Goal: Task Accomplishment & Management: Manage account settings

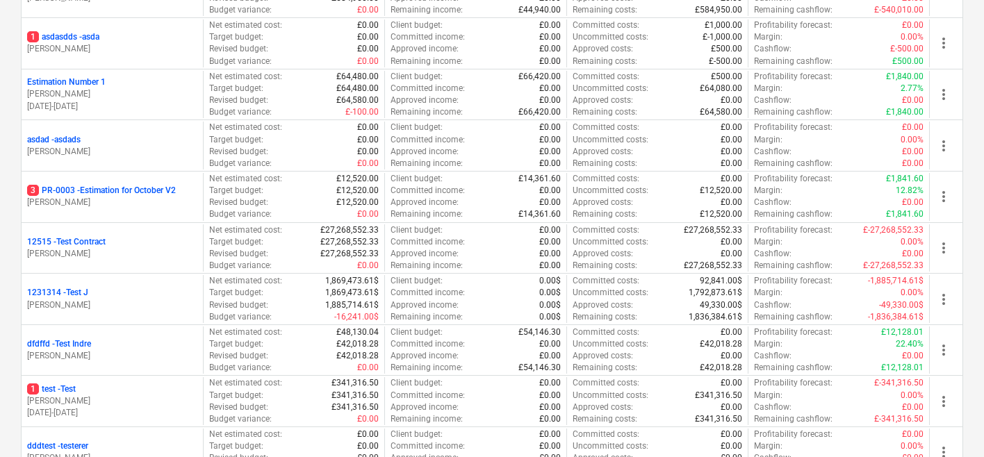
scroll to position [615, 0]
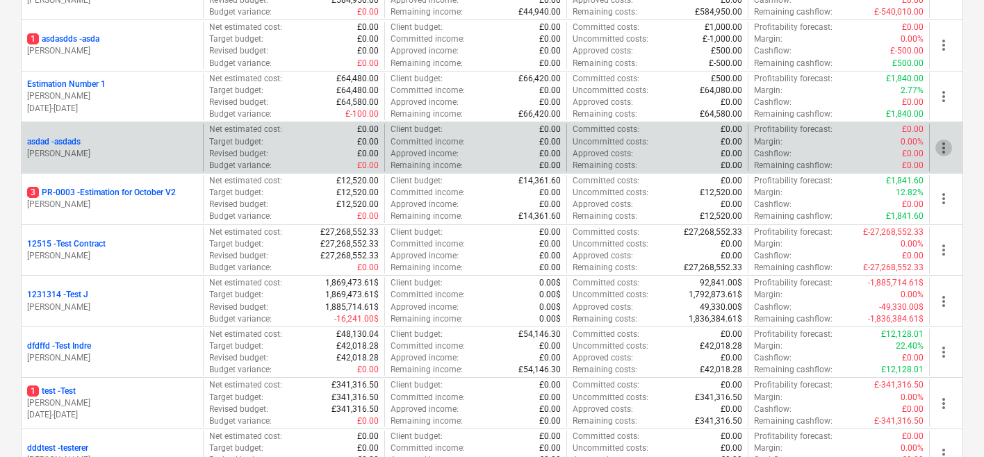
click at [948, 148] on span "more_vert" at bounding box center [944, 148] width 17 height 17
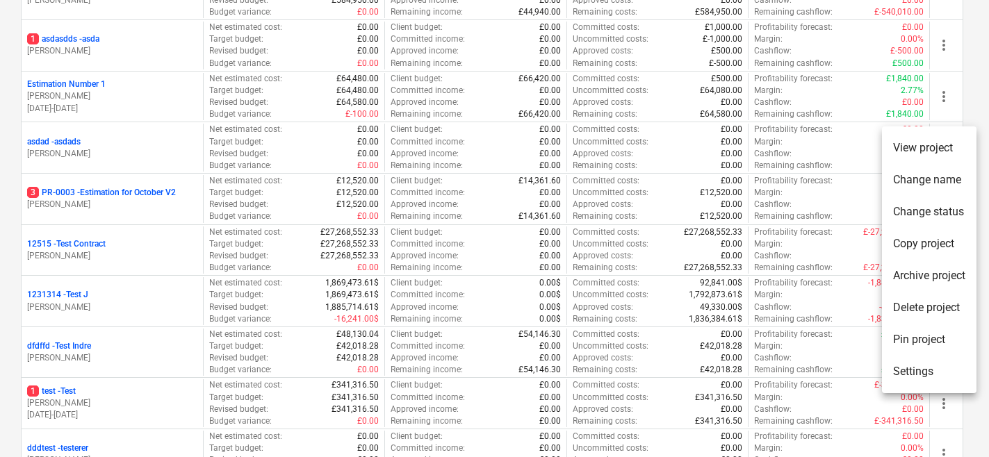
click at [916, 312] on li "Delete project" at bounding box center [929, 308] width 95 height 32
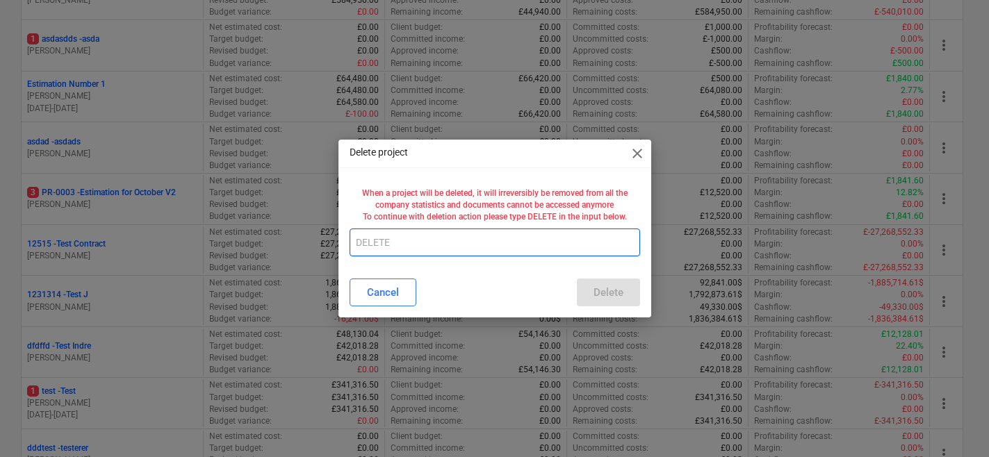
click at [541, 250] on input "text" at bounding box center [495, 243] width 291 height 28
type input "DELETE"
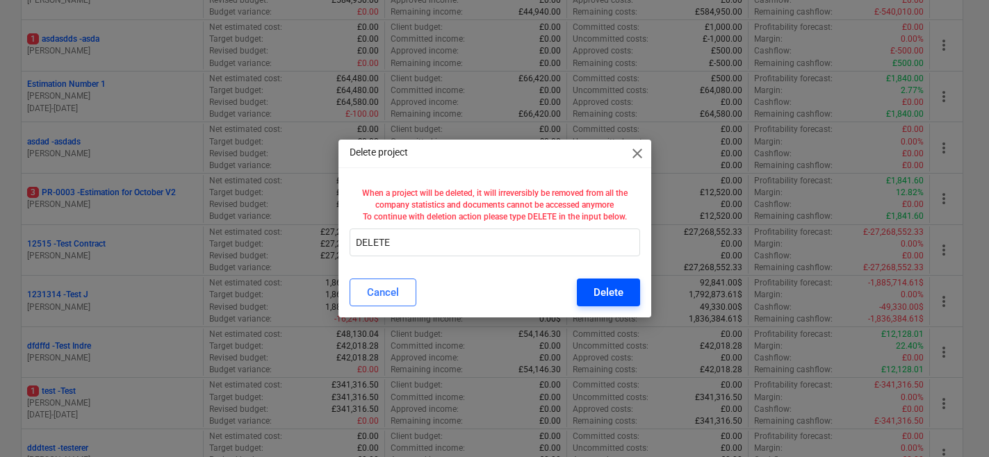
click at [610, 289] on div "Delete" at bounding box center [609, 293] width 30 height 18
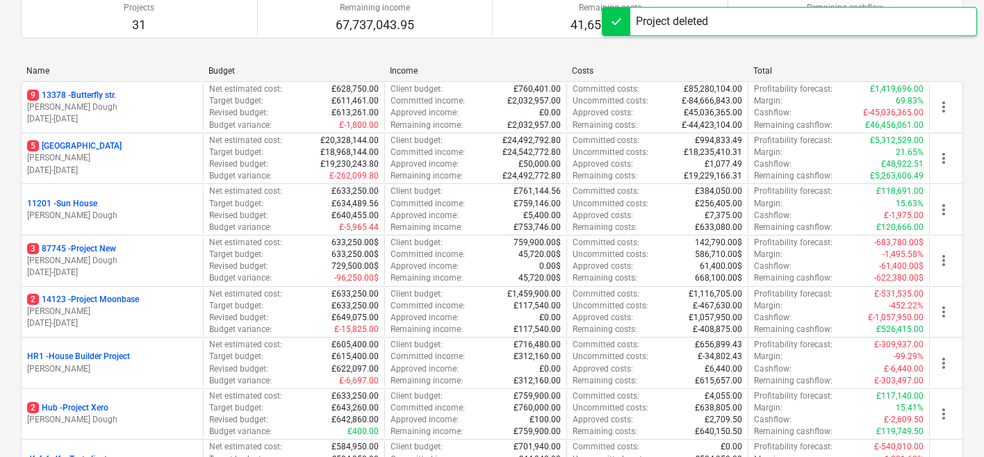
scroll to position [95, 0]
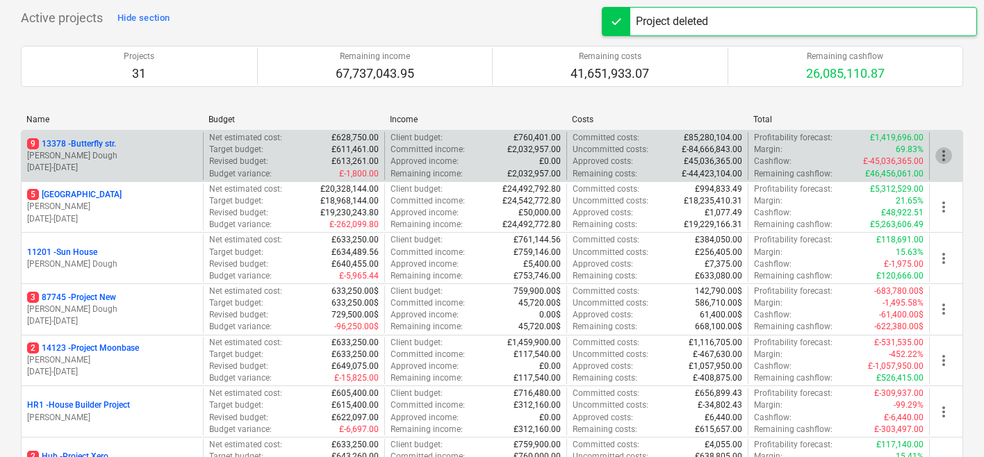
click at [937, 155] on span "more_vert" at bounding box center [944, 155] width 17 height 17
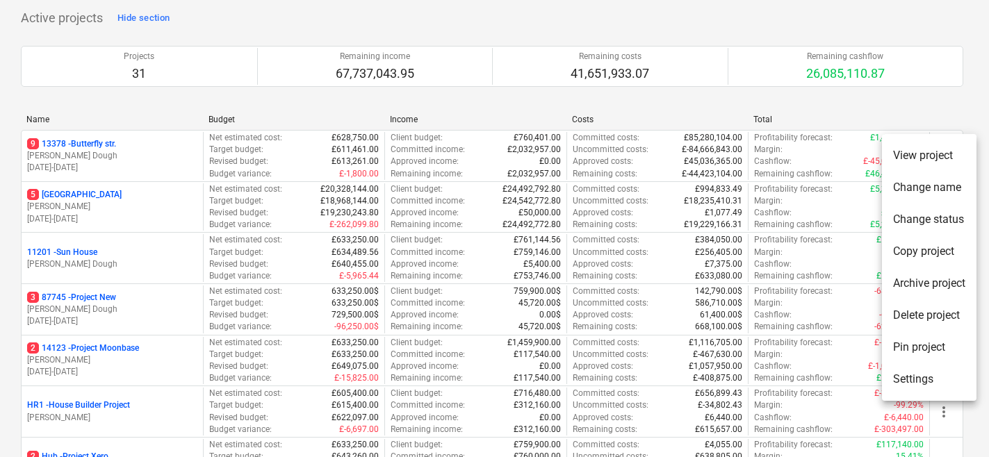
click at [671, 167] on div at bounding box center [494, 228] width 989 height 457
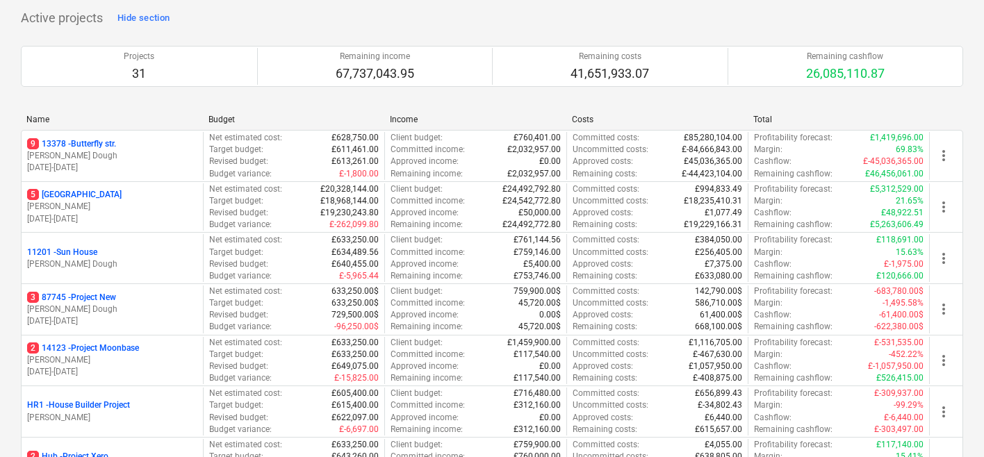
click at [628, 265] on p "Approved costs :" at bounding box center [603, 265] width 60 height 12
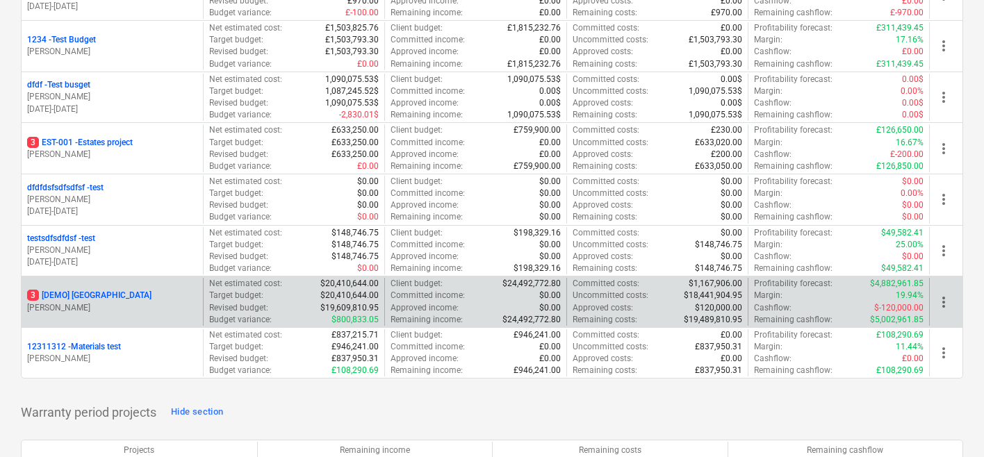
scroll to position [1431, 0]
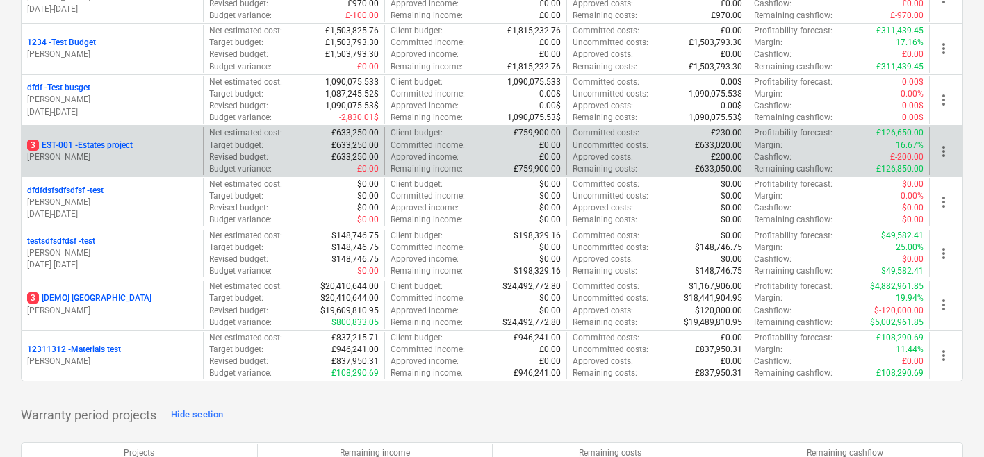
click at [168, 154] on p "E. Johnson" at bounding box center [112, 158] width 170 height 12
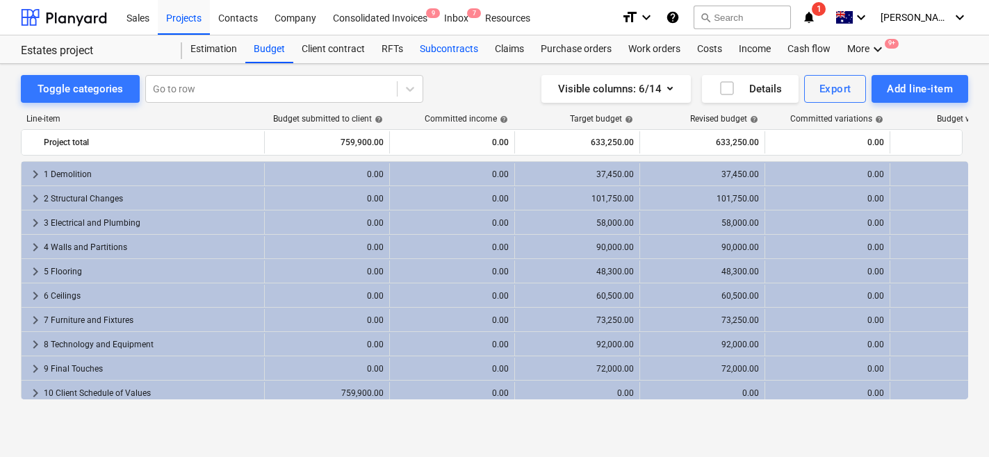
click at [434, 36] on div "Subcontracts" at bounding box center [449, 49] width 75 height 28
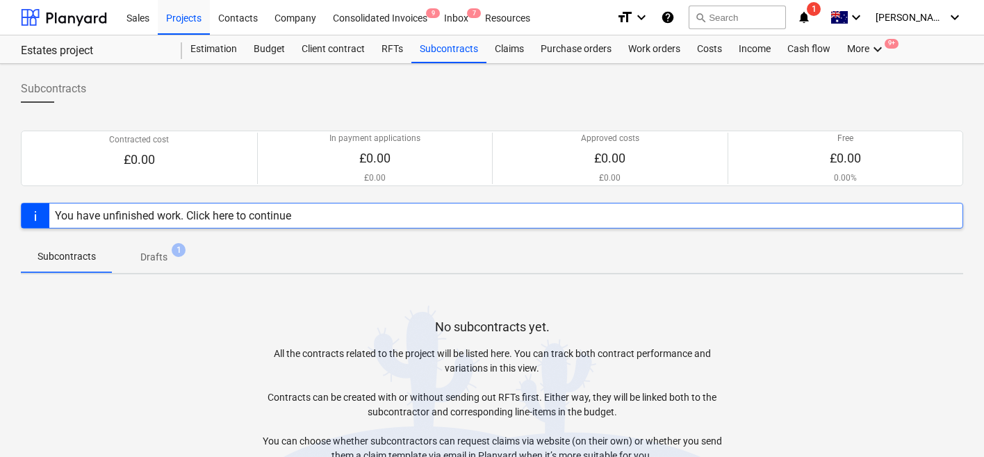
scroll to position [112, 0]
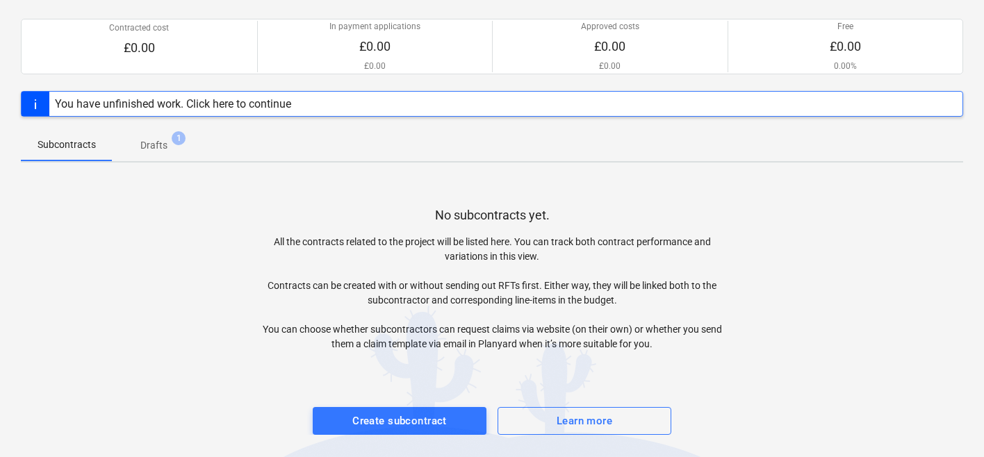
click at [404, 405] on div at bounding box center [492, 394] width 943 height 28
click at [392, 425] on div "Create subcontract" at bounding box center [399, 421] width 95 height 18
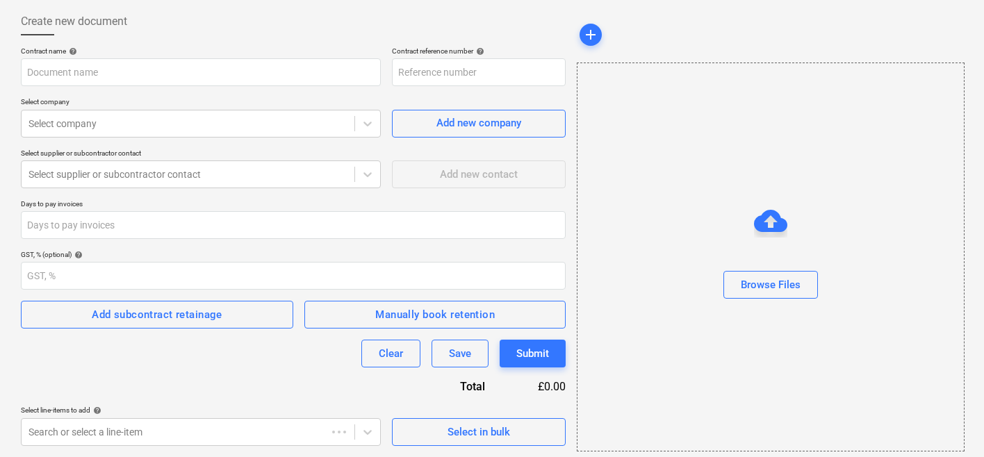
scroll to position [67, 0]
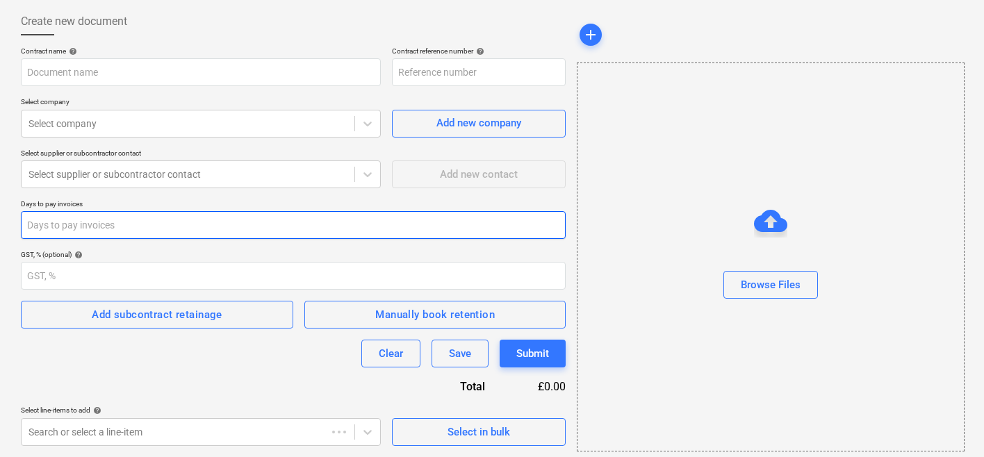
type input "EST-001-SO-002"
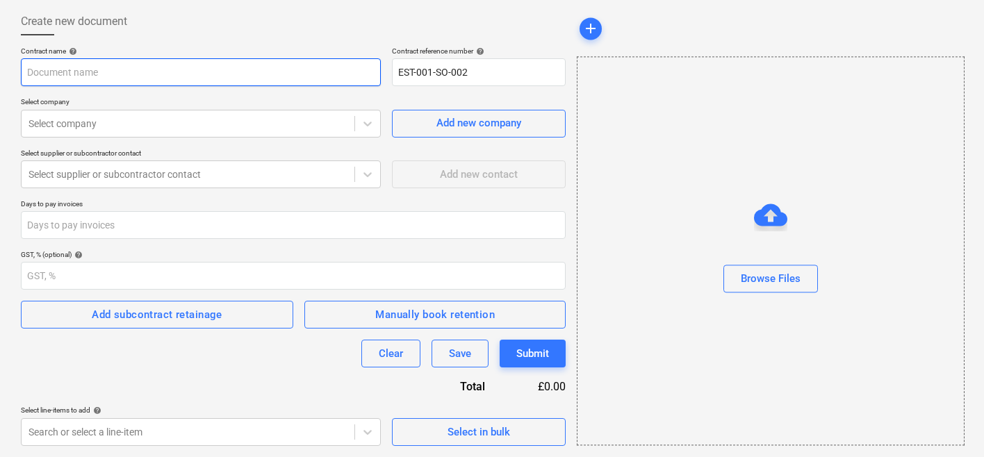
click at [197, 79] on input "text" at bounding box center [201, 72] width 360 height 28
type input "Test GST + Retention"
click at [181, 104] on p "Select company" at bounding box center [201, 103] width 360 height 12
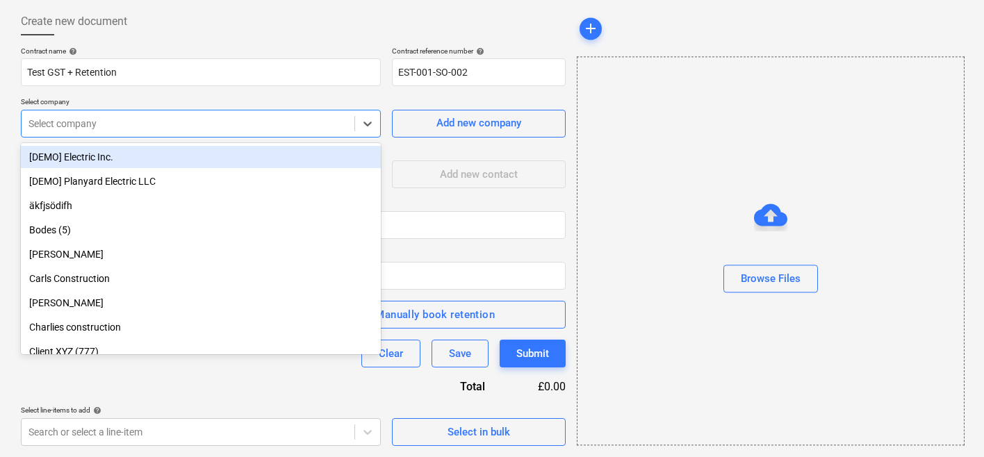
click at [171, 120] on div at bounding box center [188, 124] width 319 height 14
click at [159, 148] on div "[DEMO] Electric Inc." at bounding box center [201, 157] width 360 height 22
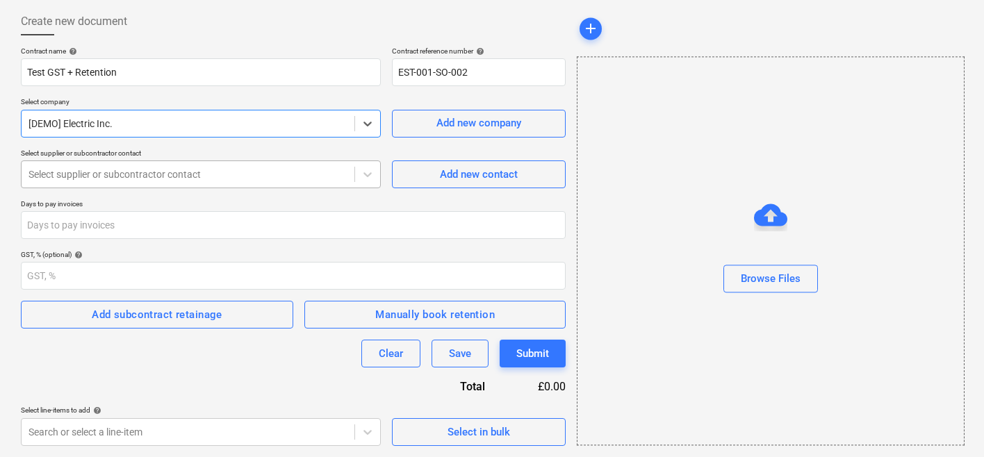
click at [154, 171] on div at bounding box center [188, 175] width 319 height 14
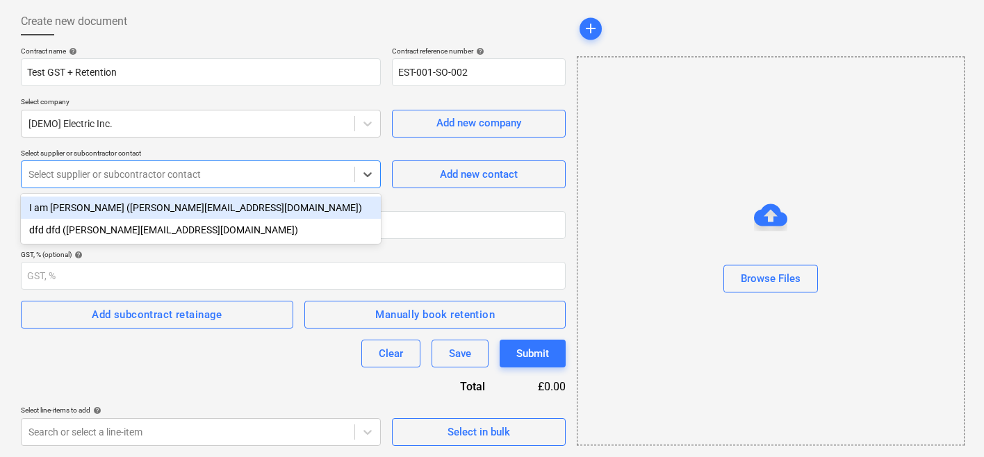
click at [142, 210] on div "I am Carl Edlund (carl@planyard.com)" at bounding box center [201, 208] width 360 height 22
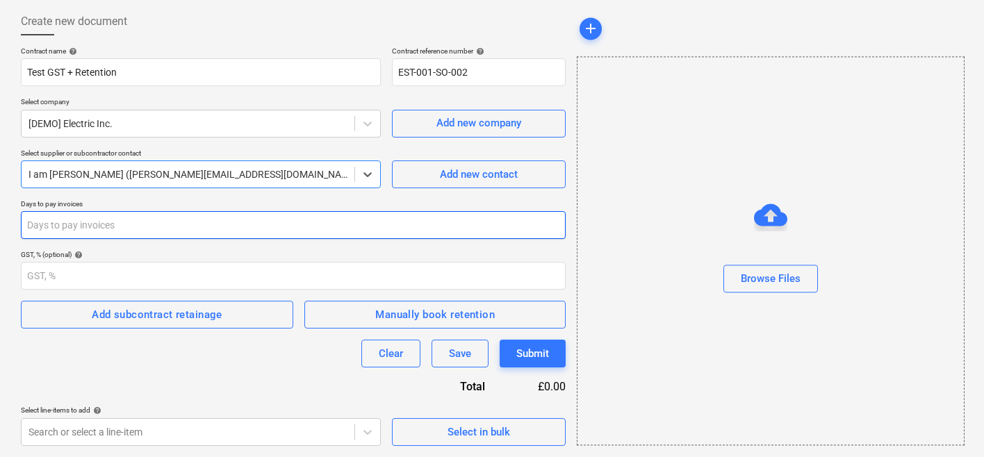
click at [161, 218] on input "number" at bounding box center [293, 225] width 545 height 28
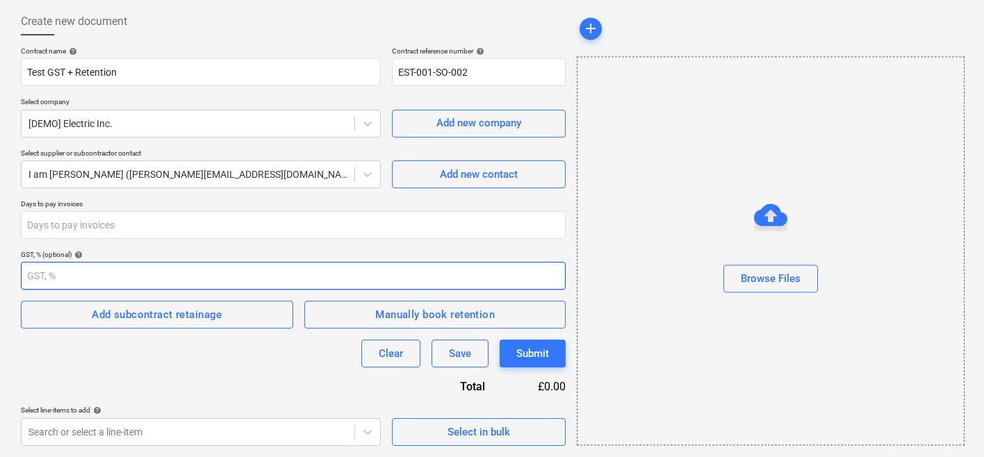
click at [145, 266] on input "number" at bounding box center [293, 276] width 545 height 28
type input "10"
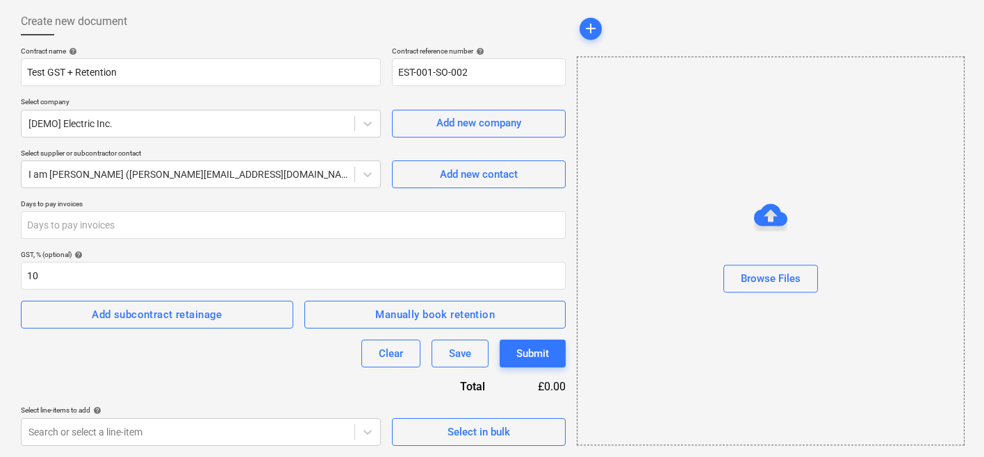
click at [121, 355] on div "Clear Save Submit" at bounding box center [293, 354] width 545 height 28
click at [334, 310] on span "Manually book retention" at bounding box center [435, 315] width 231 height 18
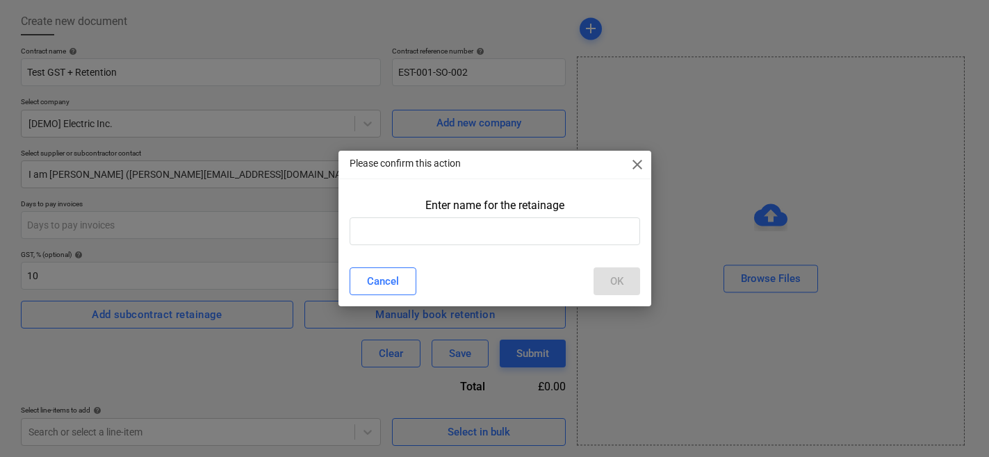
click at [409, 246] on div "Enter name for the retainage" at bounding box center [495, 224] width 313 height 63
click at [419, 234] on input "text" at bounding box center [495, 232] width 291 height 28
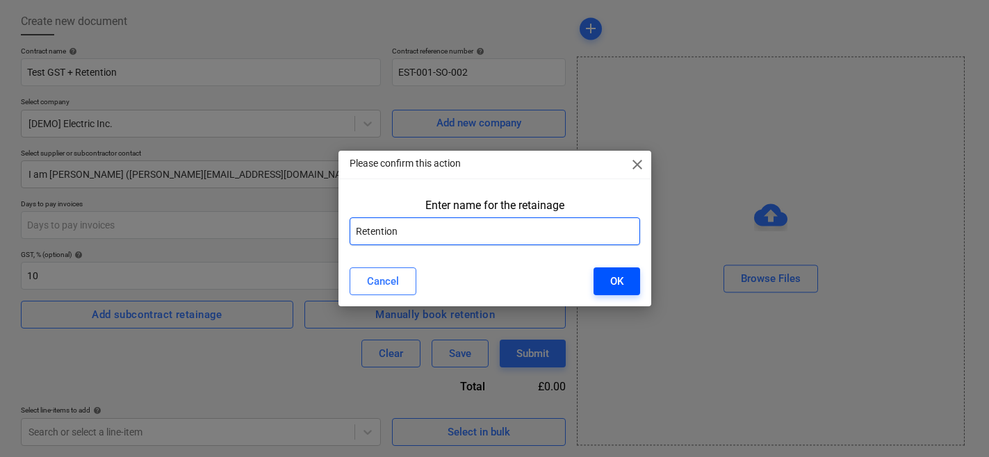
type input "Retention"
click at [629, 284] on button "OK" at bounding box center [617, 282] width 47 height 28
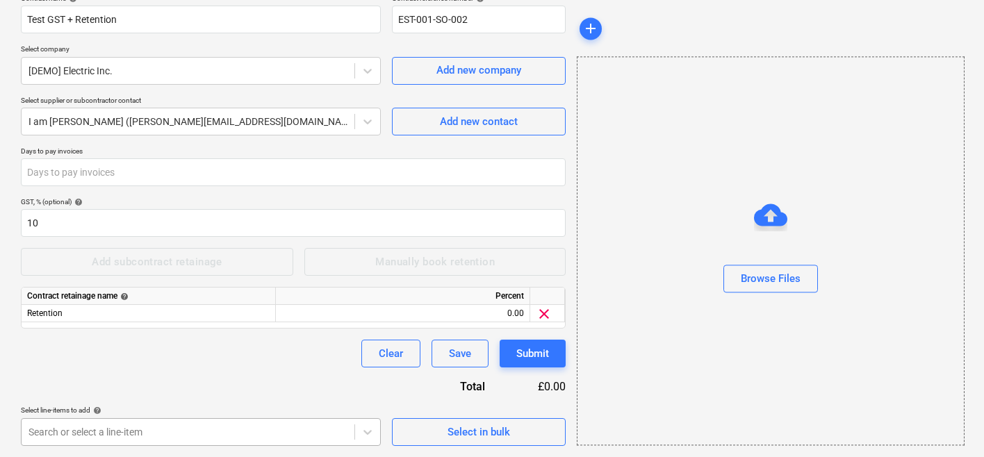
scroll to position [326, 0]
click at [270, 337] on body "Sales Projects Contacts Company Consolidated Invoices 9 Inbox 7 Resources forma…" at bounding box center [492, 108] width 984 height 457
click at [389, 309] on html "Sales Projects Contacts Company Consolidated Invoices 9 Inbox 7 Resources forma…" at bounding box center [492, 108] width 984 height 457
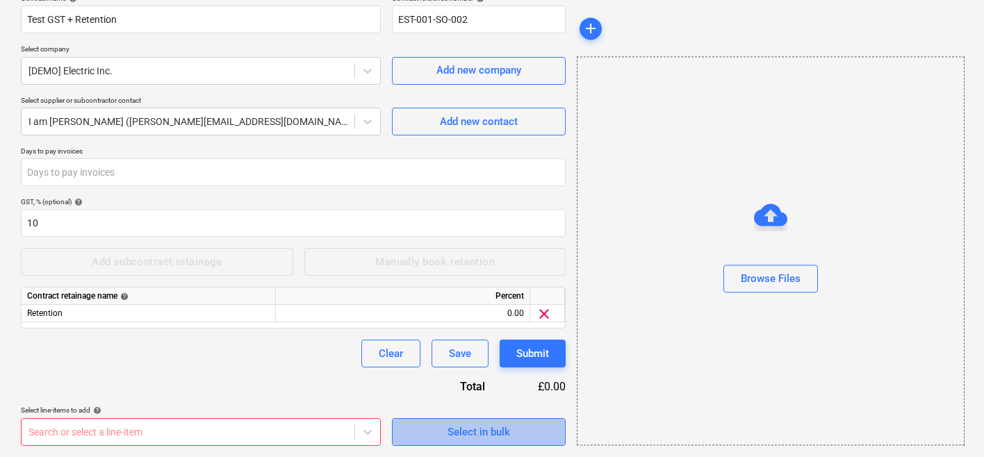
click at [419, 425] on span "Select in bulk" at bounding box center [478, 432] width 139 height 18
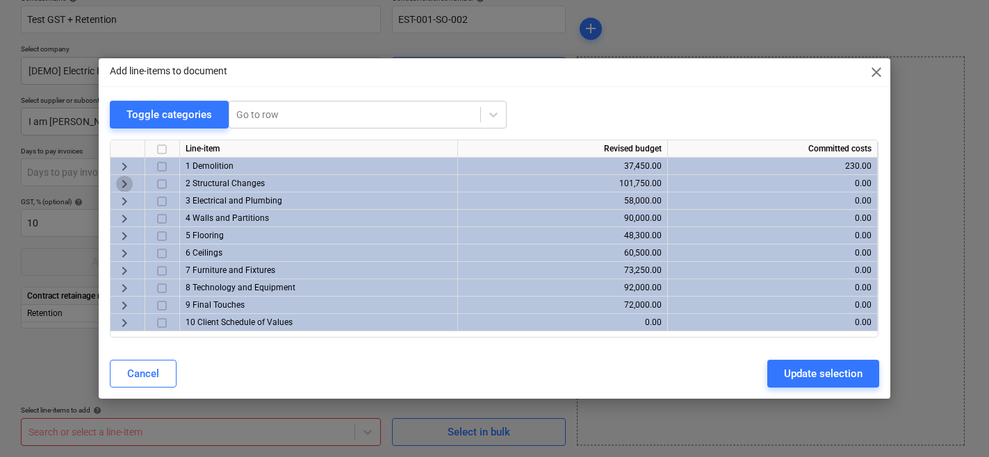
click at [121, 181] on span "keyboard_arrow_right" at bounding box center [124, 184] width 17 height 17
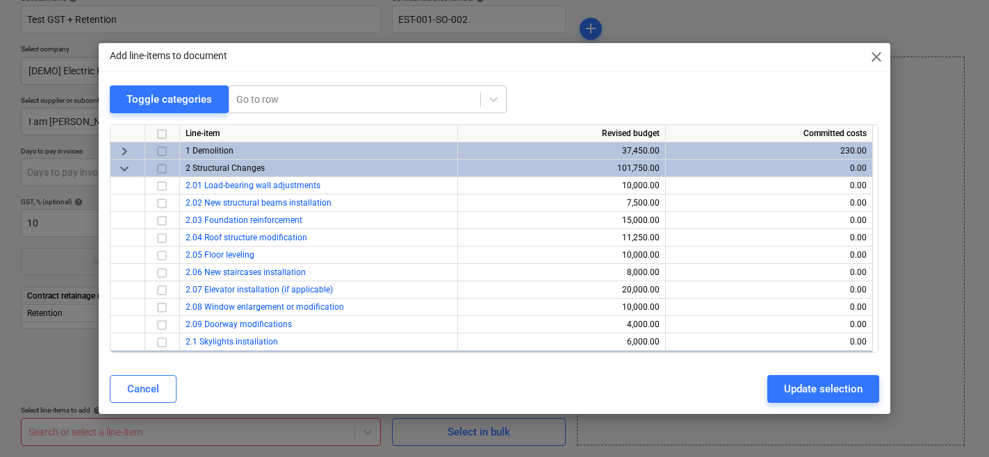
click at [161, 171] on input "checkbox" at bounding box center [162, 169] width 17 height 17
click at [782, 389] on button "Update selection" at bounding box center [824, 389] width 112 height 28
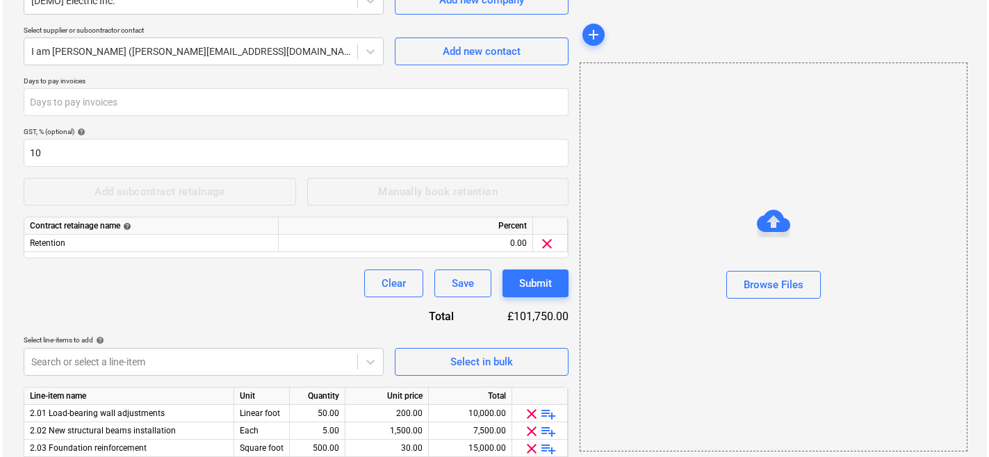
scroll to position [368, 0]
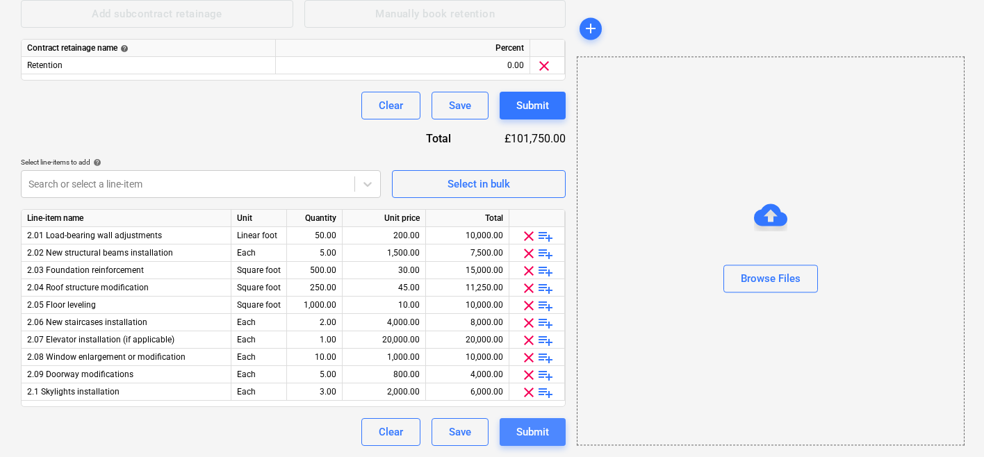
click at [542, 438] on div "Submit" at bounding box center [533, 432] width 33 height 18
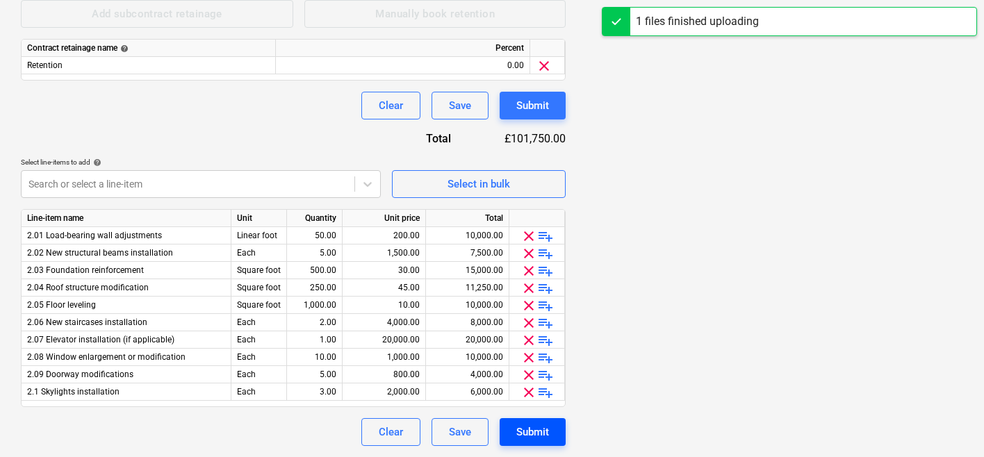
click at [544, 425] on div "Submit" at bounding box center [533, 432] width 33 height 18
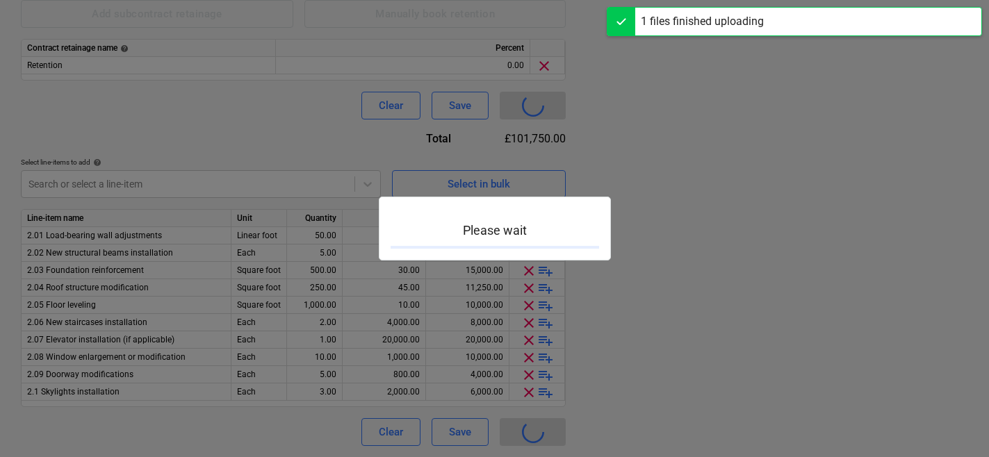
type input "EST-001-SO-002"
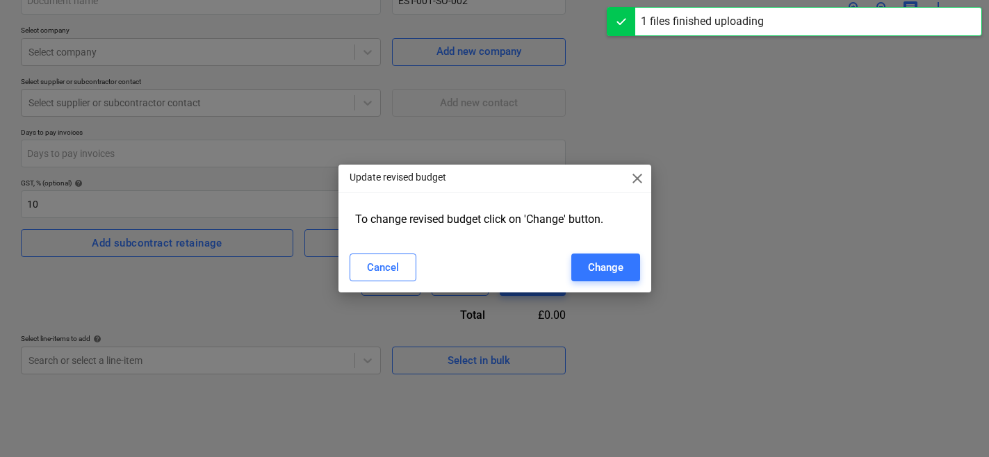
scroll to position [139, 0]
click at [409, 275] on button "Cancel" at bounding box center [383, 268] width 67 height 28
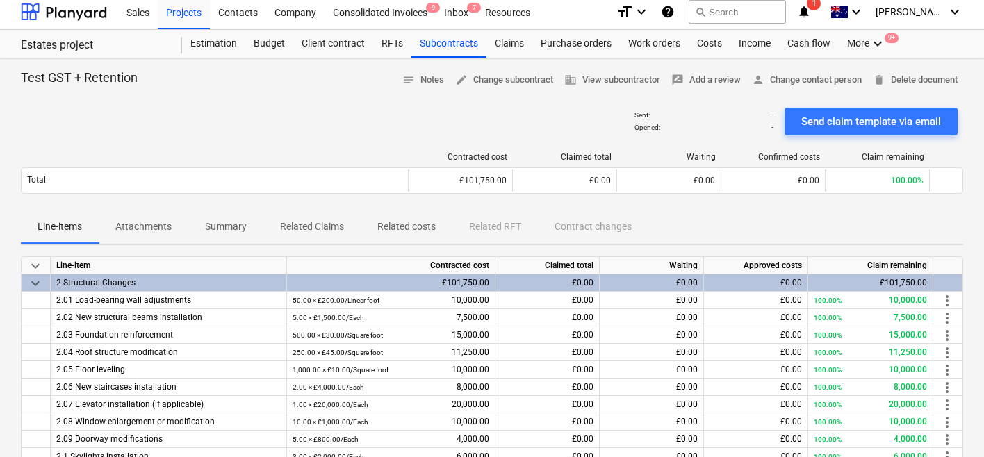
scroll to position [3, 0]
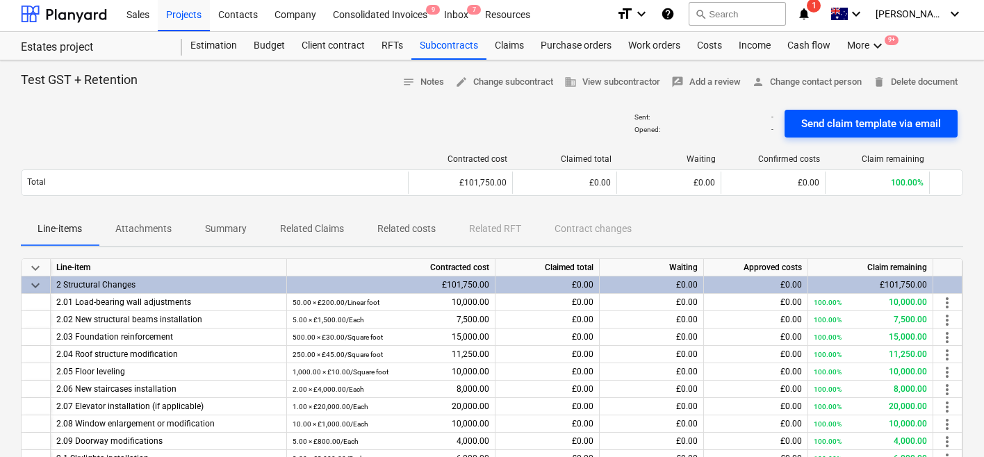
click at [833, 118] on div "Send claim template via email" at bounding box center [872, 124] width 140 height 18
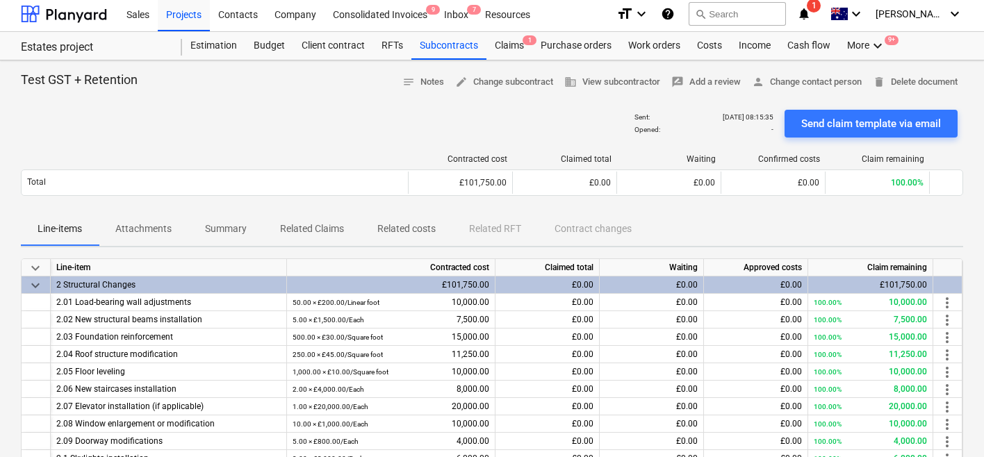
click at [811, 17] on icon "notifications" at bounding box center [804, 14] width 14 height 17
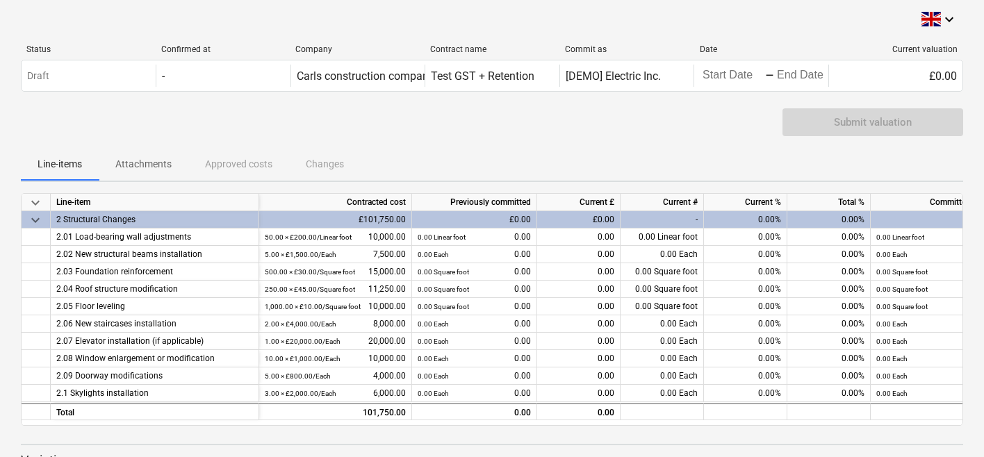
click at [741, 215] on div "0.00%" at bounding box center [745, 219] width 83 height 17
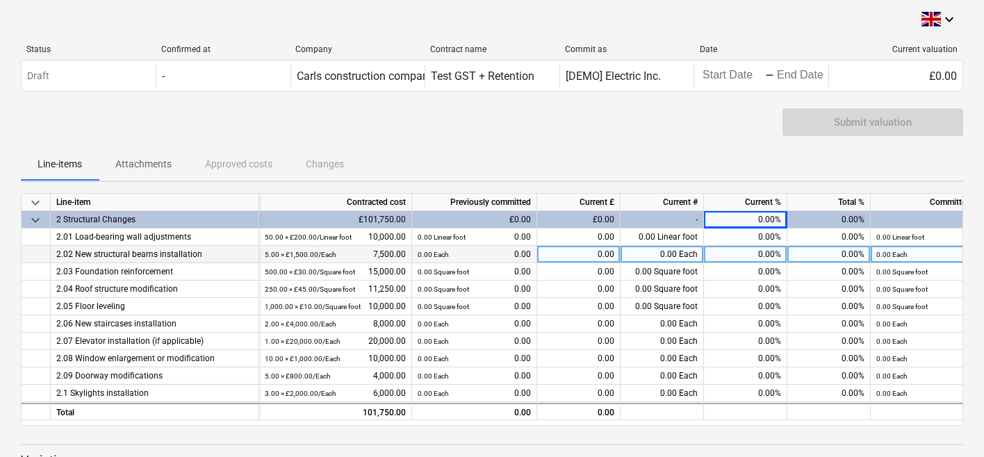
click at [747, 250] on div "0.00%" at bounding box center [745, 254] width 83 height 17
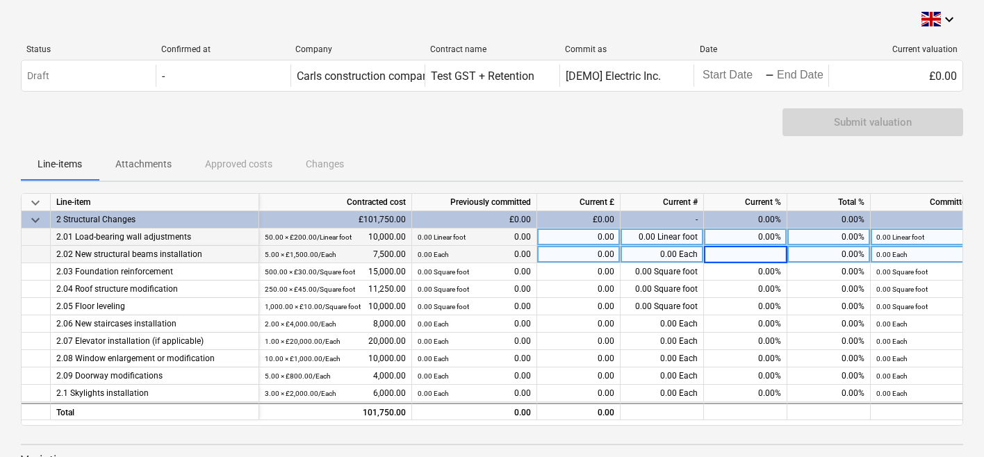
click at [747, 245] on div "0.00%" at bounding box center [745, 237] width 83 height 17
type input "10"
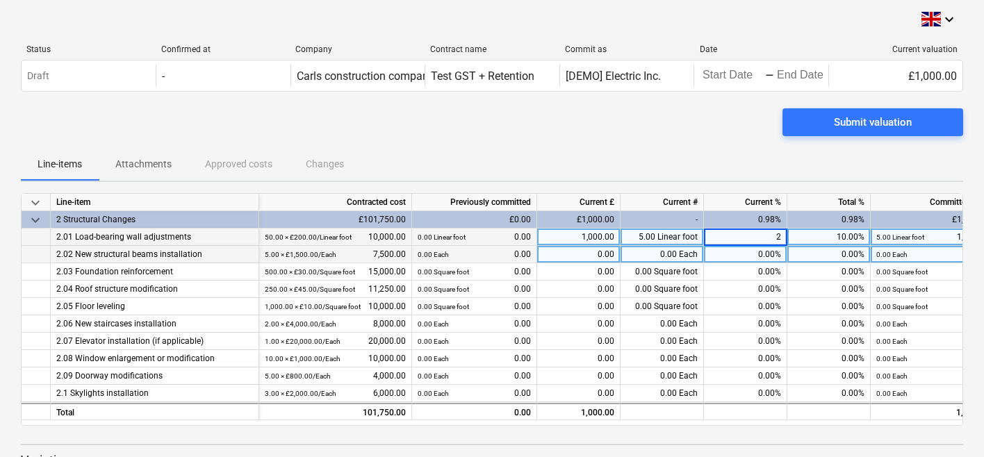
type input "25"
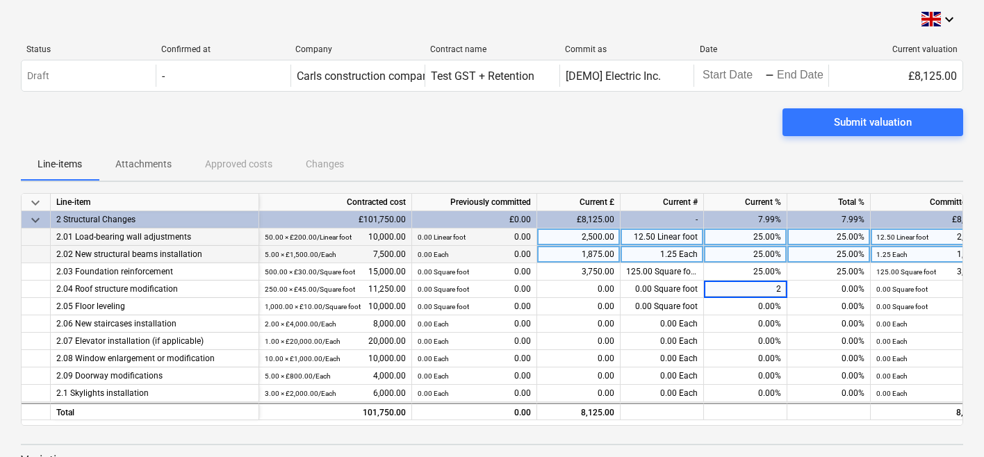
type input "25"
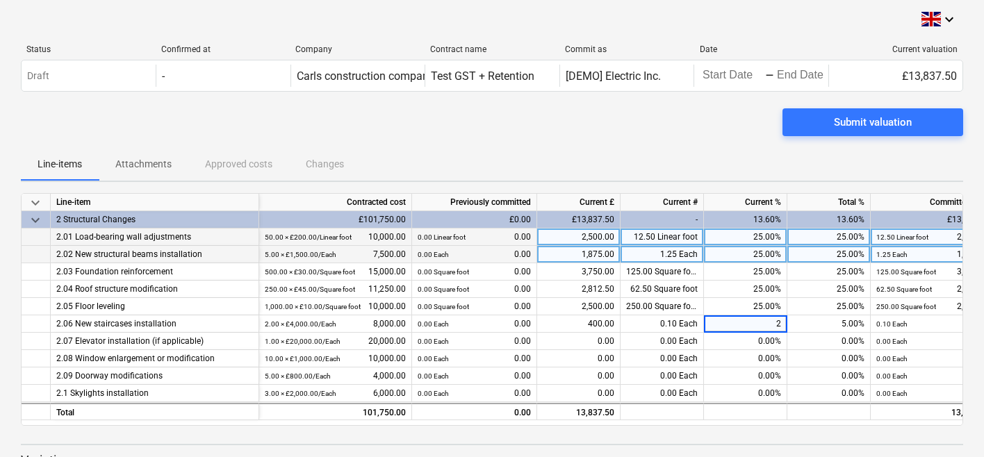
type input "25"
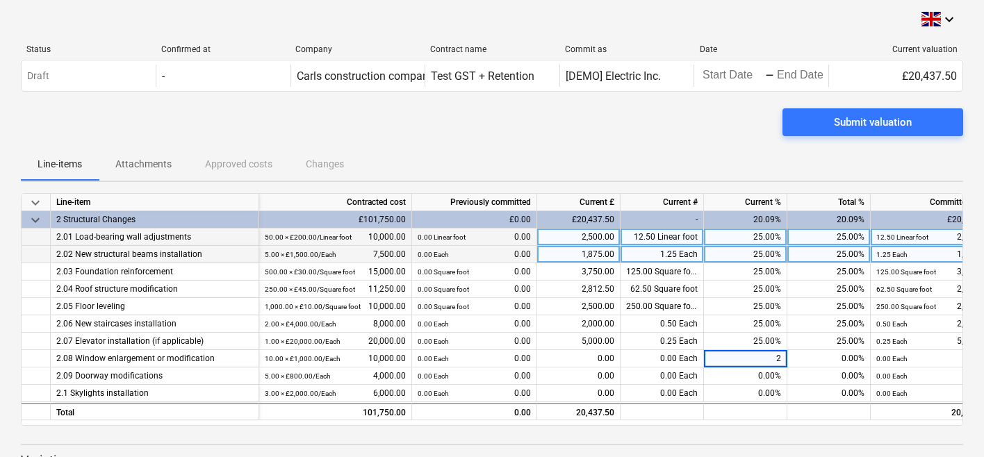
type input "25"
type input "5"
type input "25"
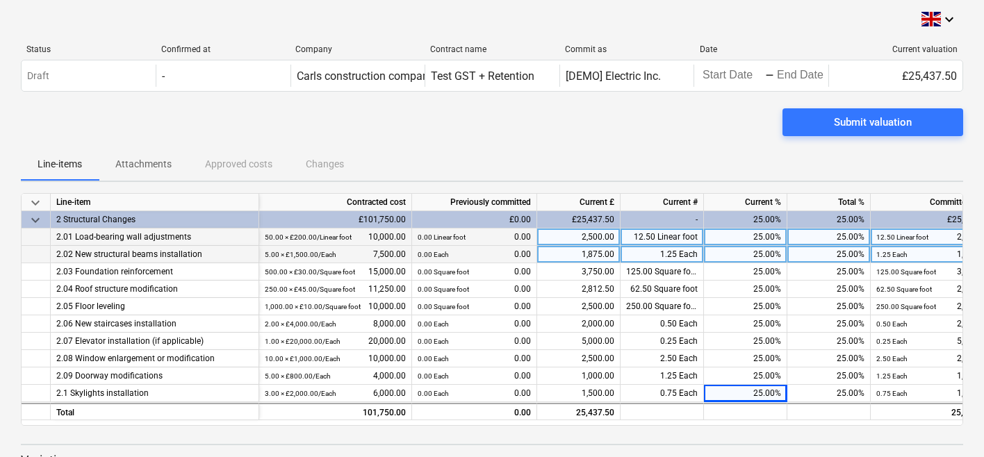
click at [679, 129] on div "Submit valuation" at bounding box center [492, 127] width 943 height 39
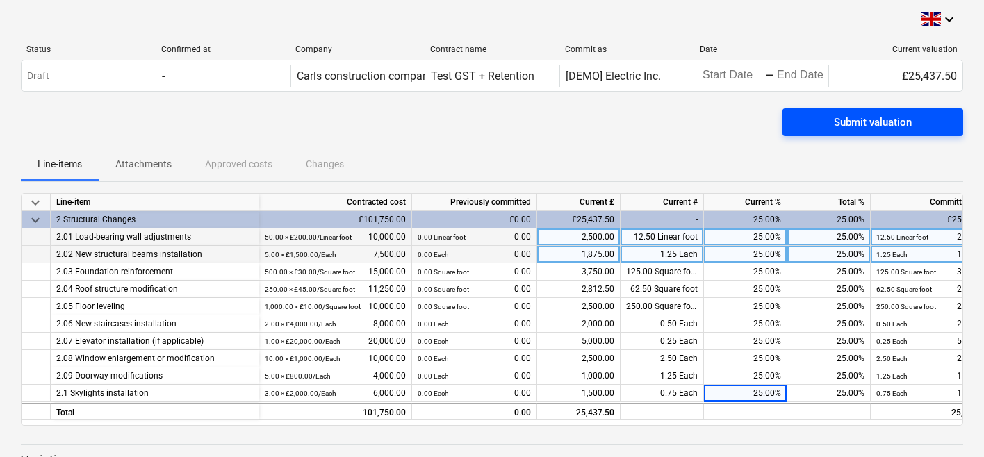
click at [871, 122] on div "Submit valuation" at bounding box center [873, 122] width 78 height 18
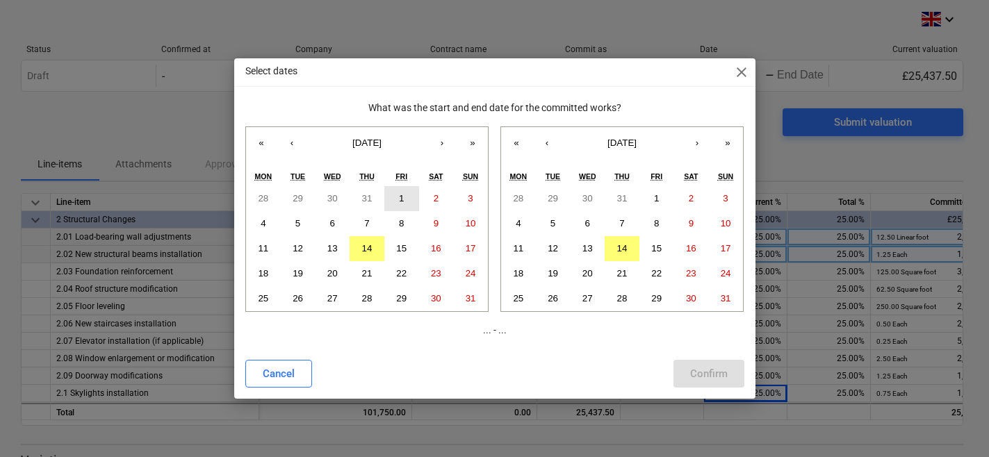
click at [400, 192] on button "1" at bounding box center [401, 198] width 35 height 25
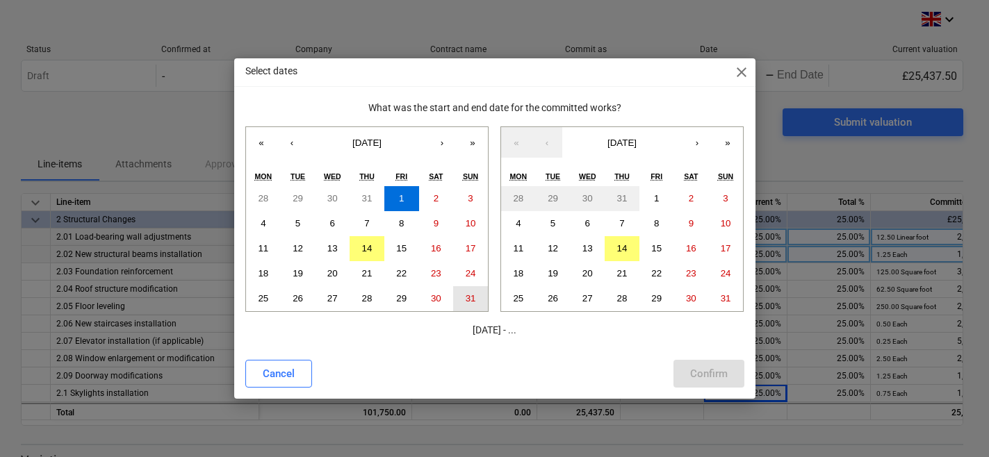
click at [479, 304] on button "31" at bounding box center [470, 298] width 35 height 25
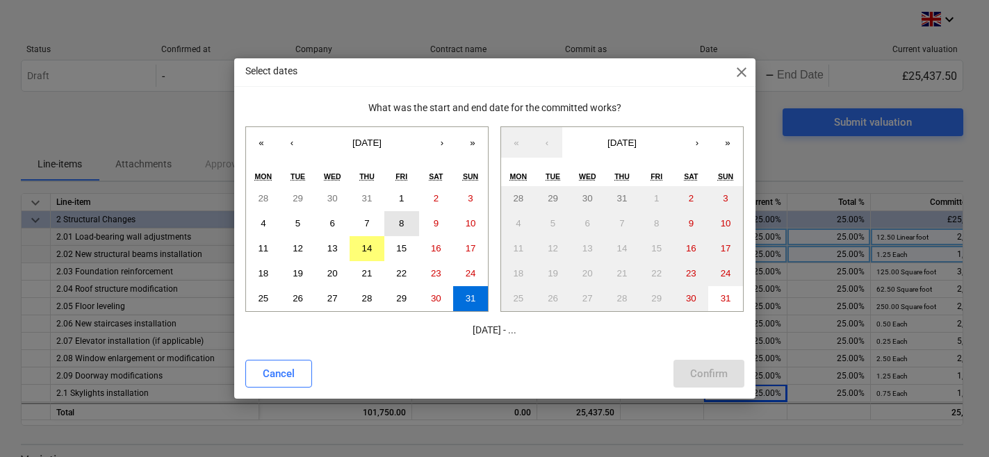
click at [413, 219] on button "8" at bounding box center [401, 223] width 35 height 25
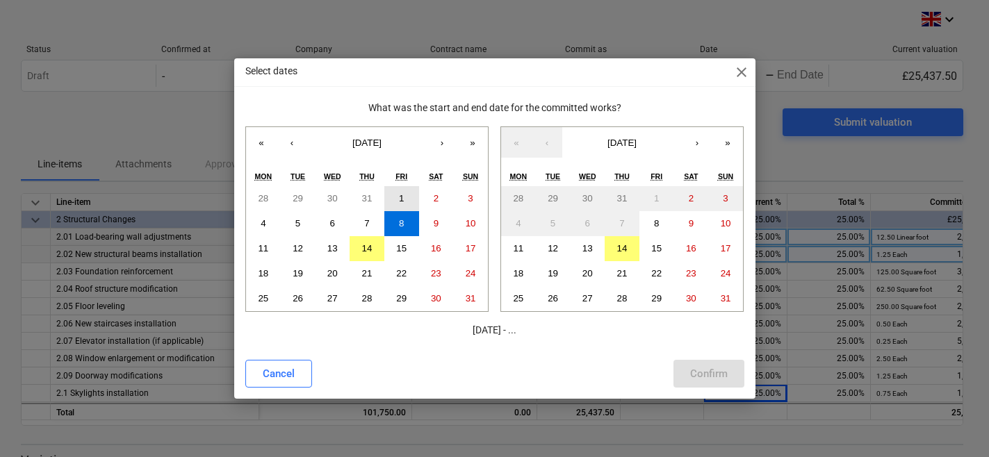
click at [414, 186] on button "1" at bounding box center [401, 198] width 35 height 25
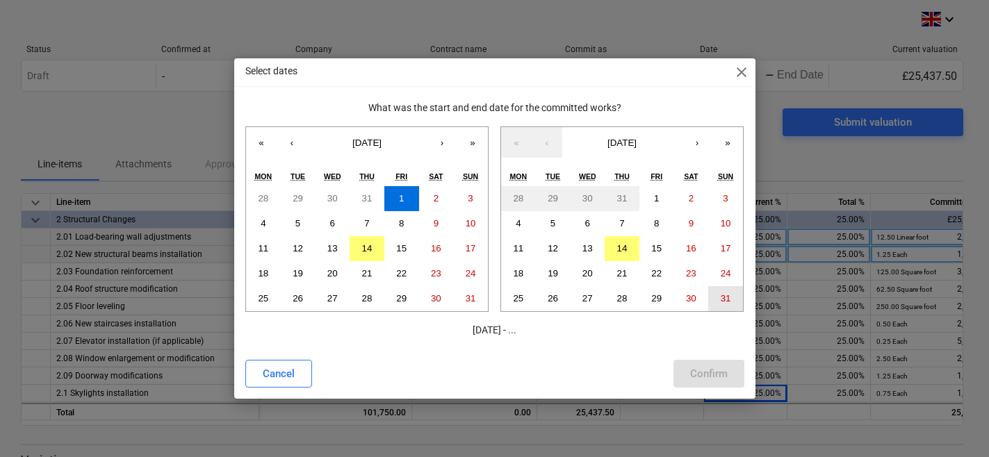
click at [729, 302] on abbr "31" at bounding box center [726, 298] width 10 height 10
click at [712, 375] on div "Confirm" at bounding box center [709, 374] width 38 height 18
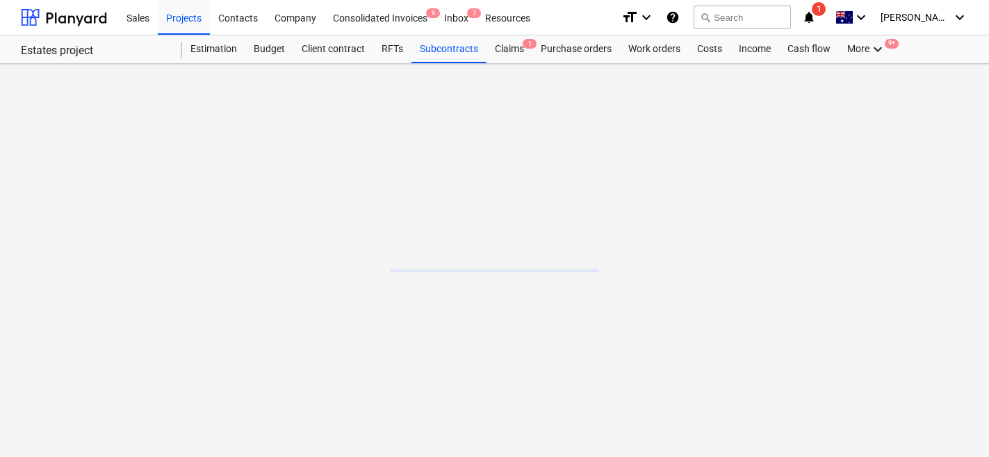
click at [854, 22] on div "format_size keyboard_arrow_down help search Search notifications 1 keyboard_arr…" at bounding box center [795, 17] width 347 height 35
click at [847, 20] on div "format_size keyboard_arrow_down help search Search notifications 1 keyboard_arr…" at bounding box center [795, 17] width 347 height 35
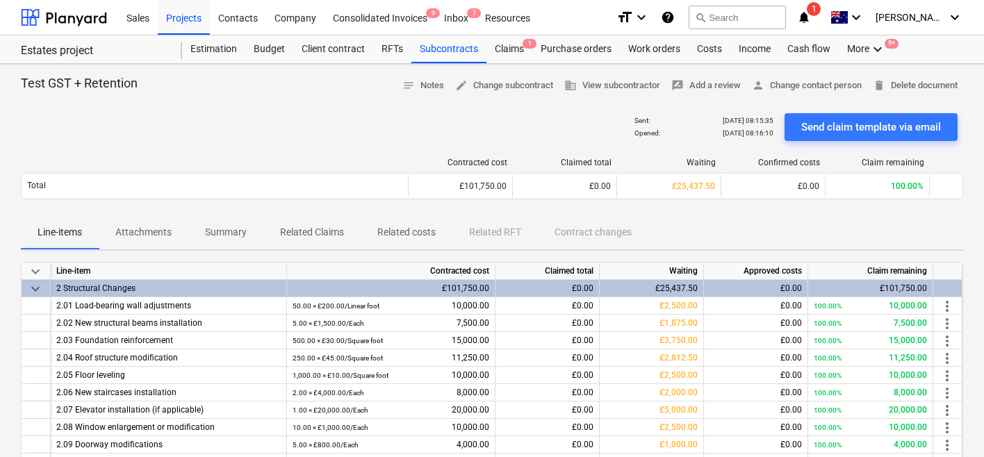
click at [811, 19] on icon "notifications" at bounding box center [804, 17] width 14 height 17
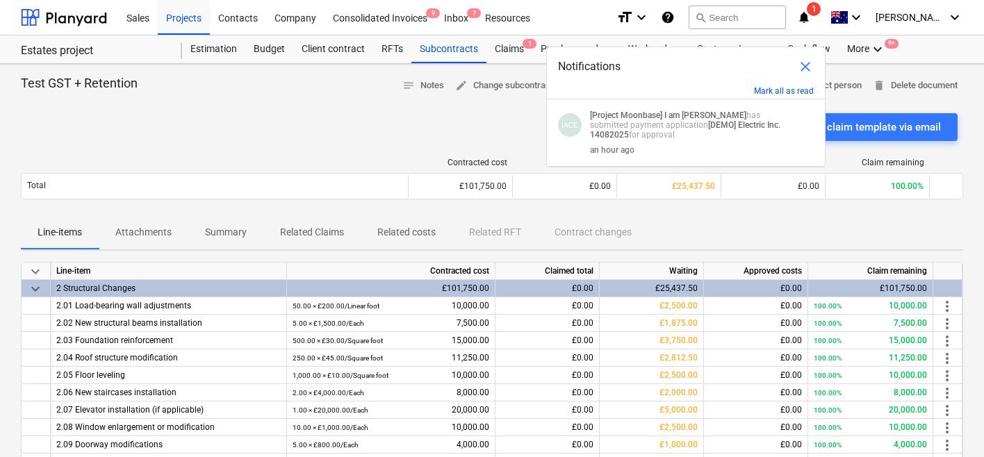
click at [356, 127] on div "Sent : 14.08.2025 08:15:35 Opened : 14.08.2025 08:16:10 Send claim template via…" at bounding box center [492, 127] width 943 height 39
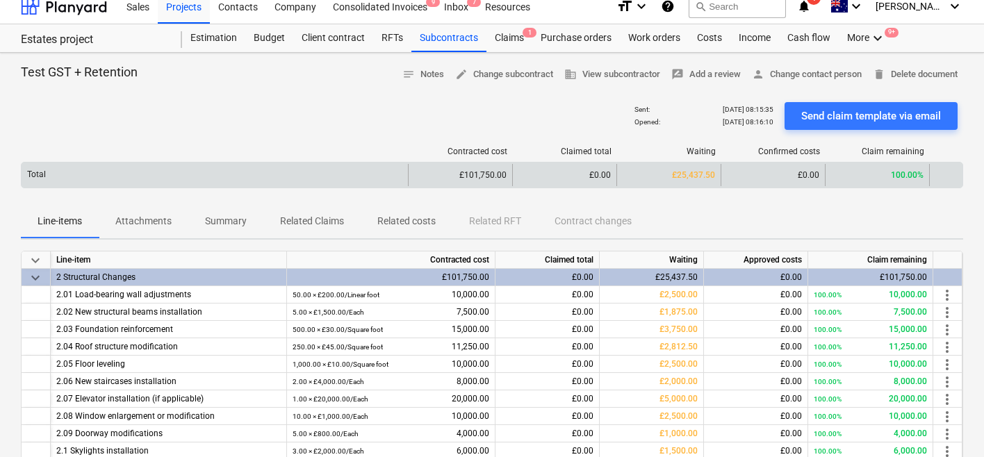
scroll to position [10, 0]
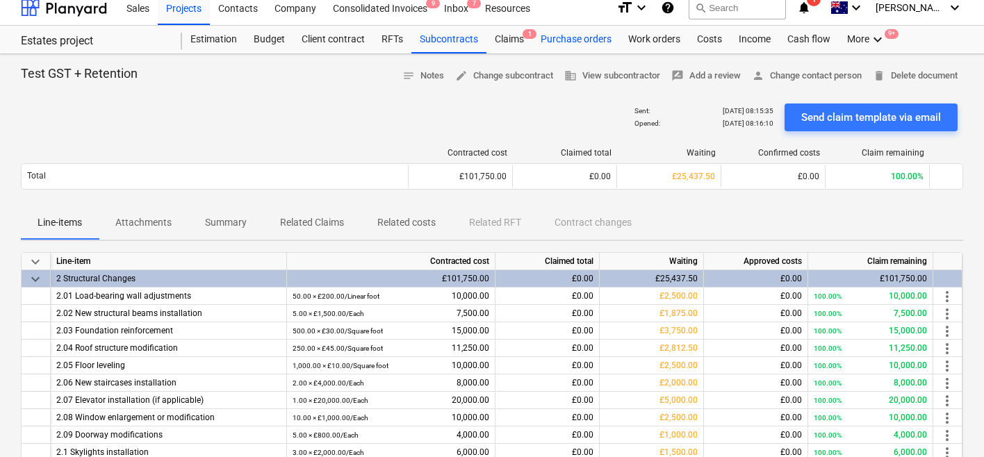
click at [539, 44] on div "Purchase orders" at bounding box center [577, 40] width 88 height 28
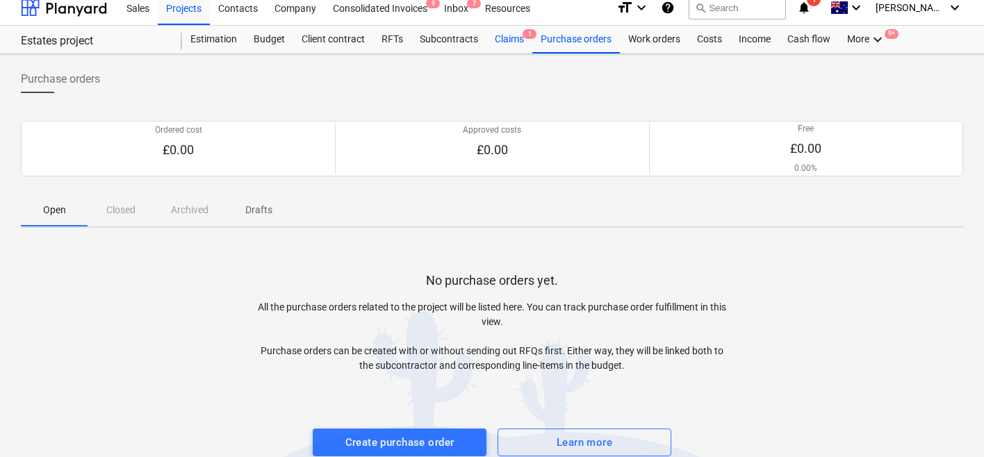
click at [512, 44] on div "Claims 1" at bounding box center [510, 40] width 46 height 28
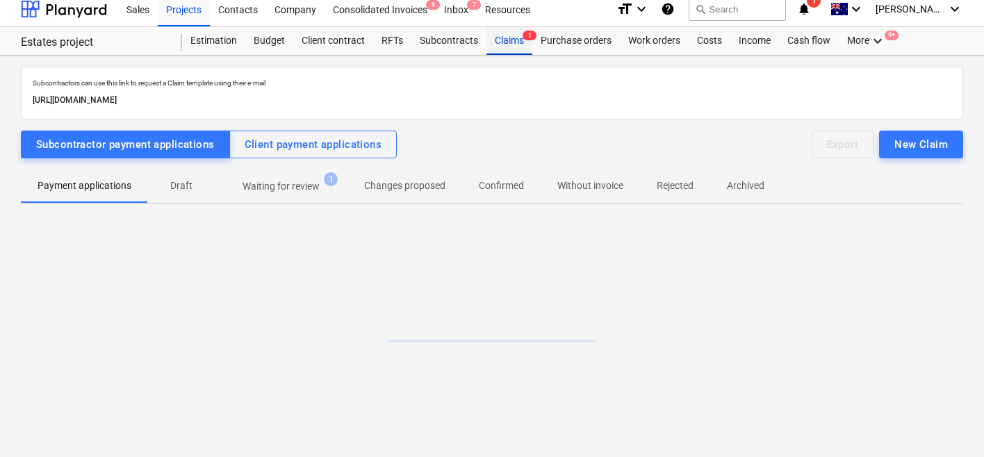
scroll to position [8, 0]
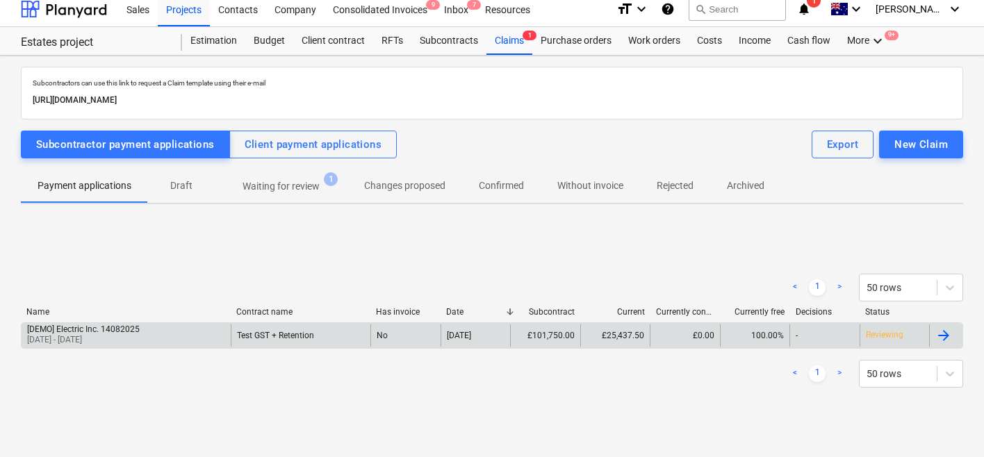
click at [180, 330] on div "[DEMO] Electric Inc. 14082025 01 Aug 2025 - 31 Aug 2025" at bounding box center [126, 336] width 209 height 22
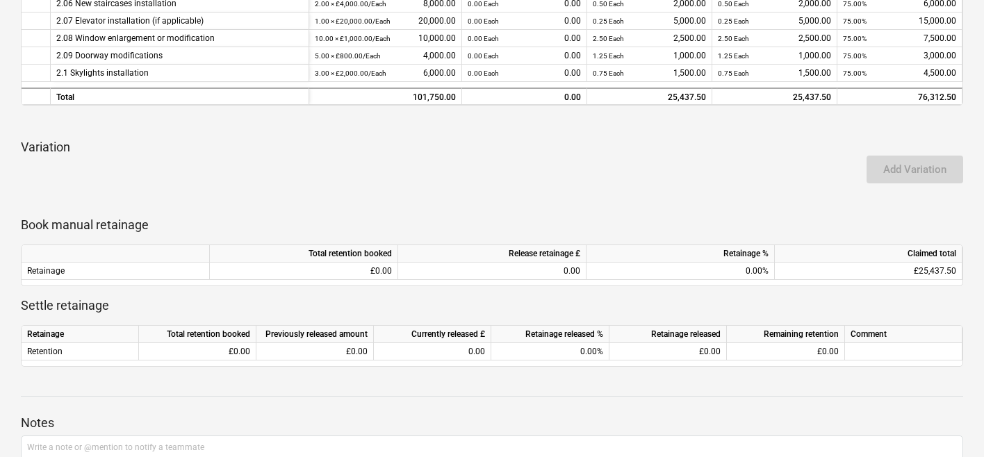
scroll to position [400, 0]
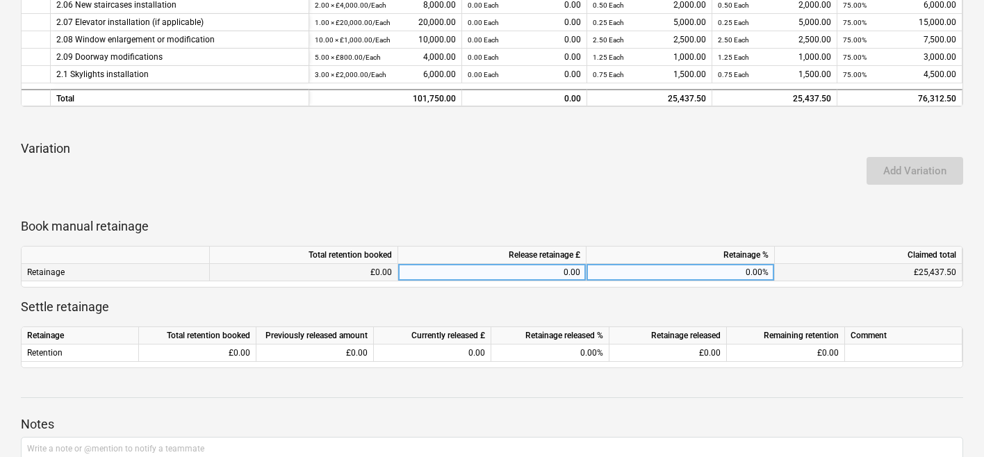
click at [624, 270] on div "0.00%" at bounding box center [681, 272] width 188 height 17
type input "5"
click at [613, 149] on p "Variation" at bounding box center [492, 148] width 943 height 17
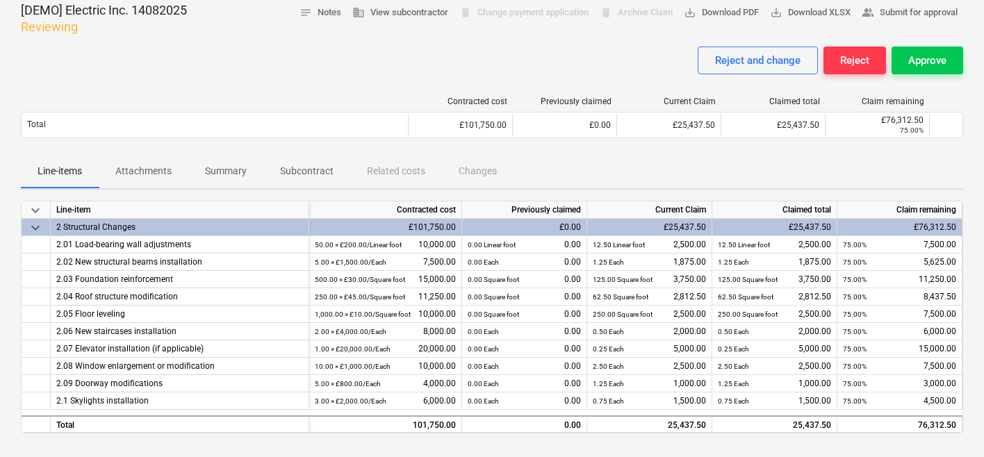
scroll to position [50, 0]
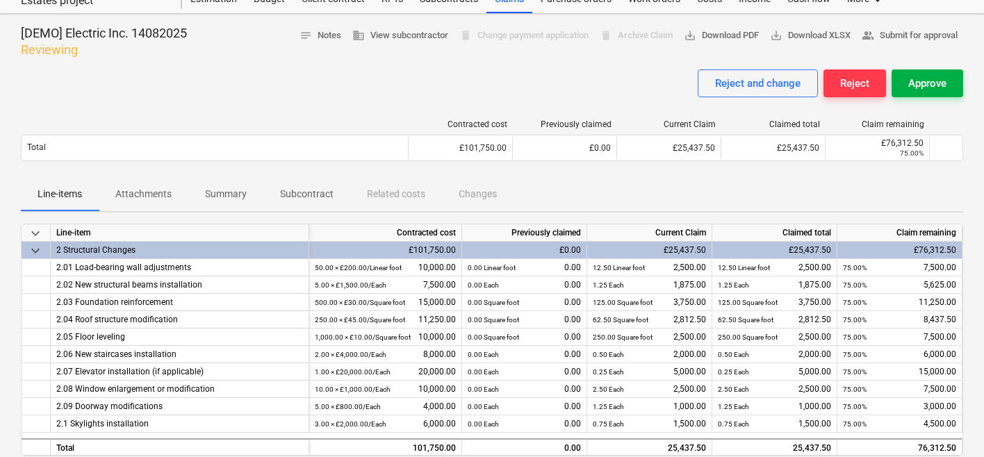
click at [909, 74] on div "Approve" at bounding box center [928, 83] width 38 height 18
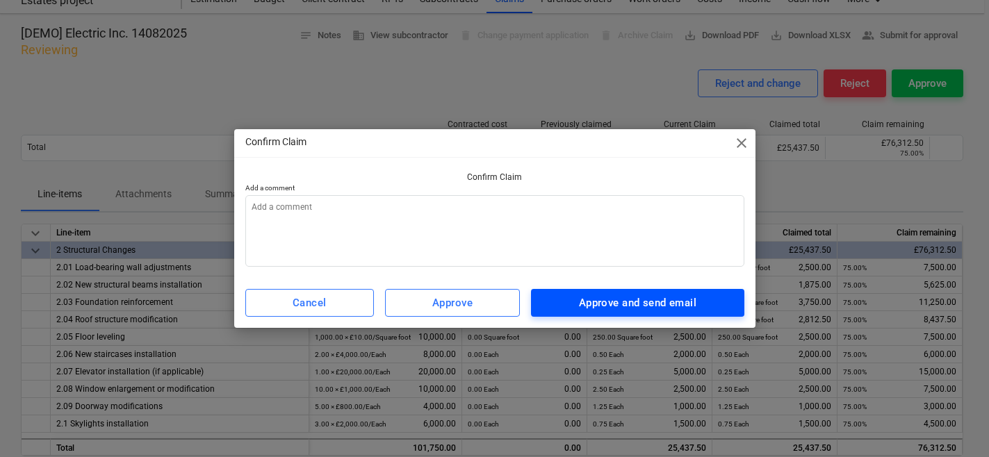
click at [580, 296] on div "Approve and send email" at bounding box center [637, 303] width 117 height 18
type textarea "x"
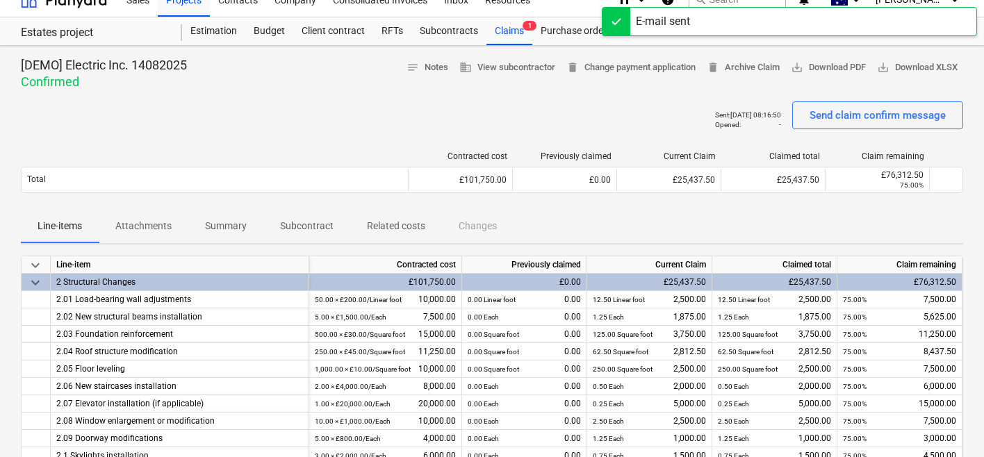
scroll to position [0, 0]
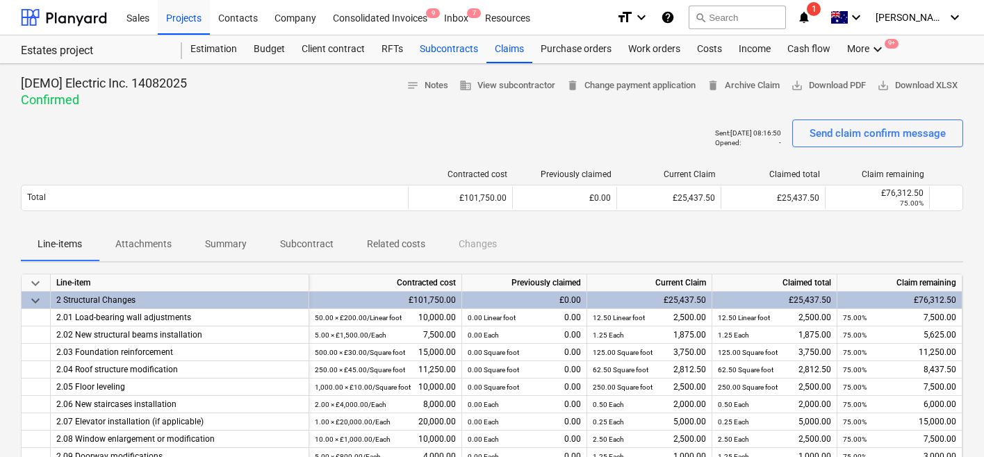
click at [441, 44] on div "Subcontracts" at bounding box center [449, 49] width 75 height 28
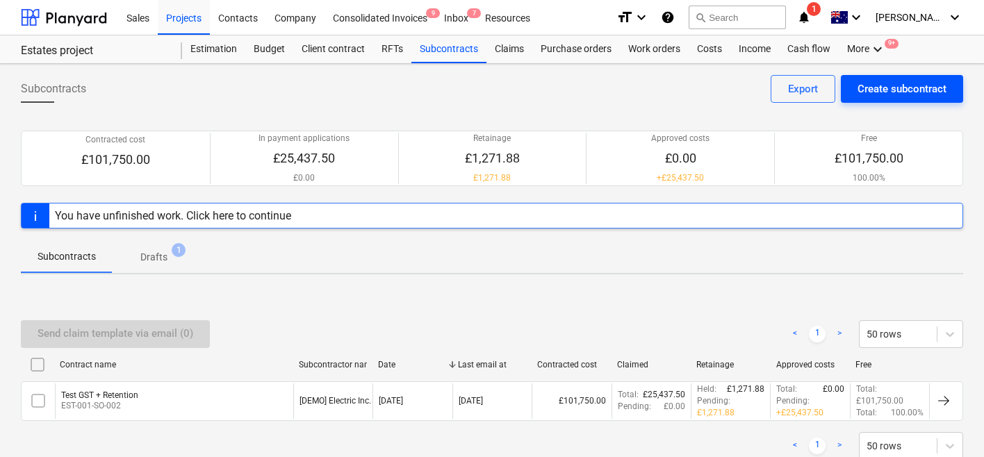
click at [865, 102] on button "Create subcontract" at bounding box center [902, 89] width 122 height 28
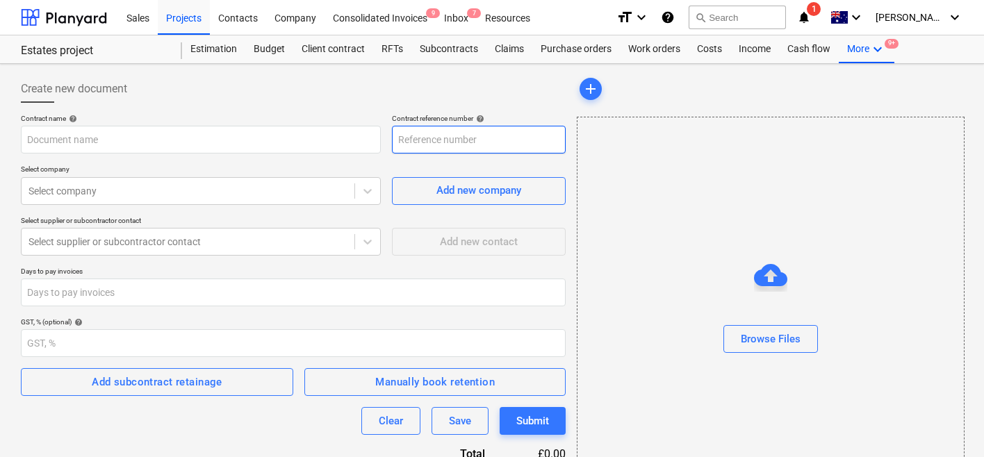
type input "EST-001-SO-003"
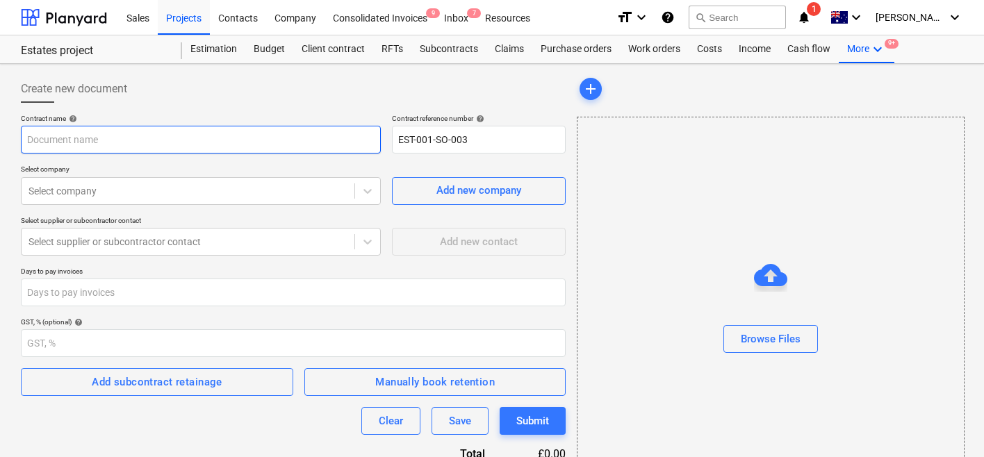
click at [303, 147] on input "text" at bounding box center [201, 140] width 360 height 28
type input "Test of lines"
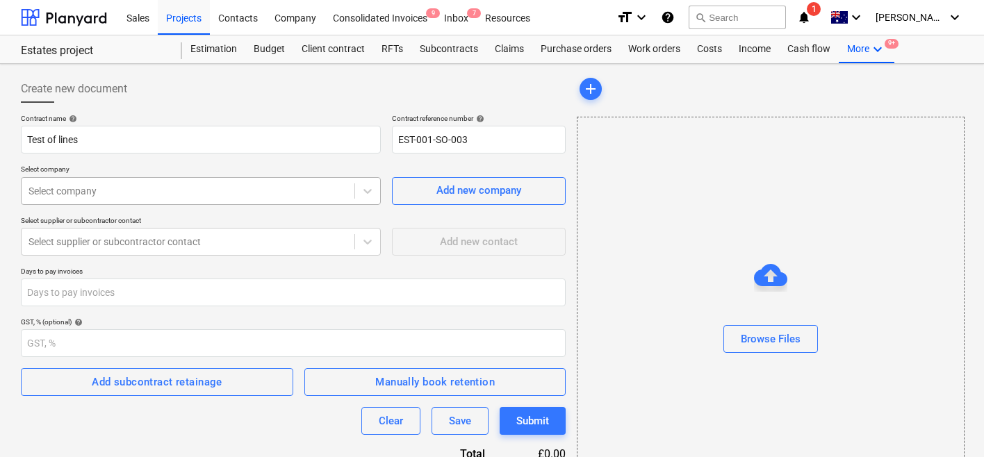
click at [235, 185] on div at bounding box center [188, 191] width 319 height 14
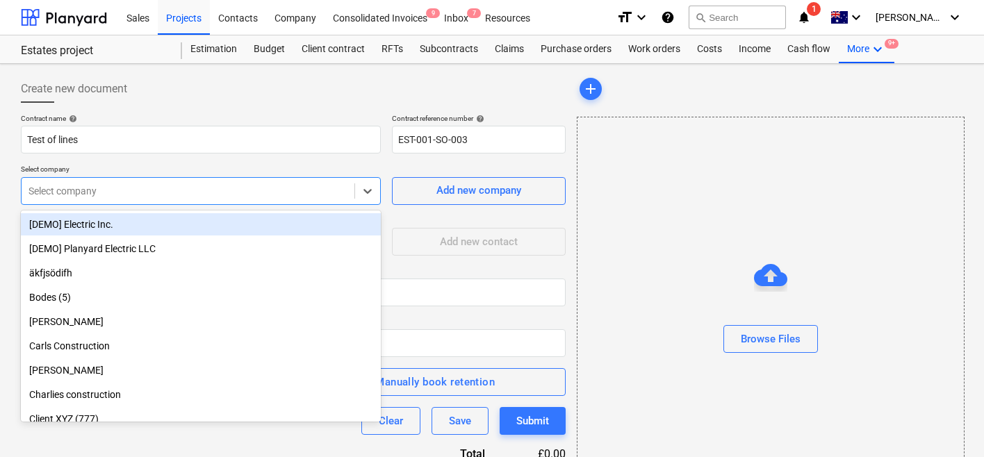
click at [205, 218] on div "[DEMO] Electric Inc." at bounding box center [201, 224] width 360 height 22
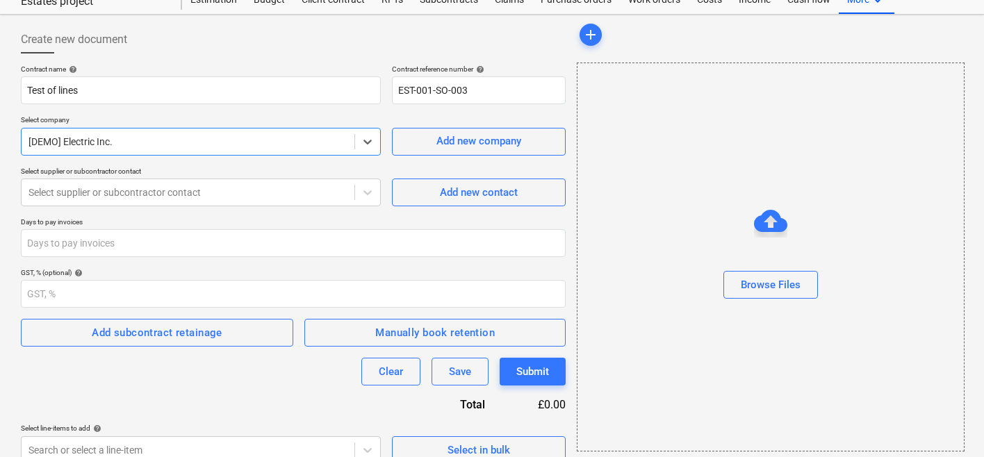
scroll to position [58, 0]
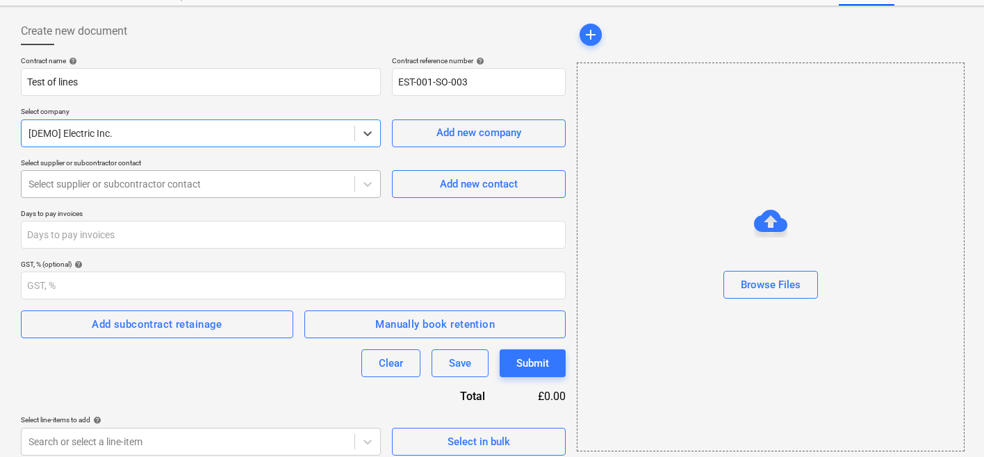
click at [236, 196] on div "Select supplier or subcontractor contact" at bounding box center [201, 184] width 360 height 28
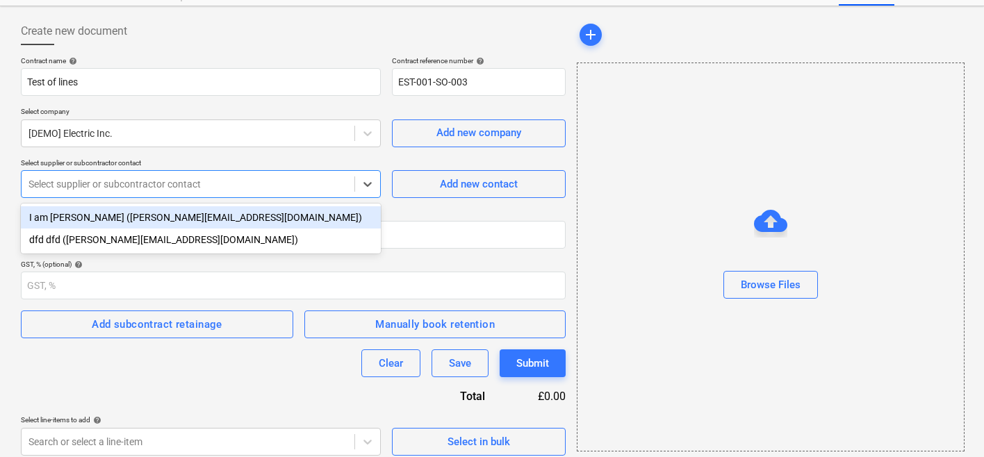
click at [216, 217] on div "I am Carl Edlund (carl@planyard.com)" at bounding box center [201, 217] width 360 height 22
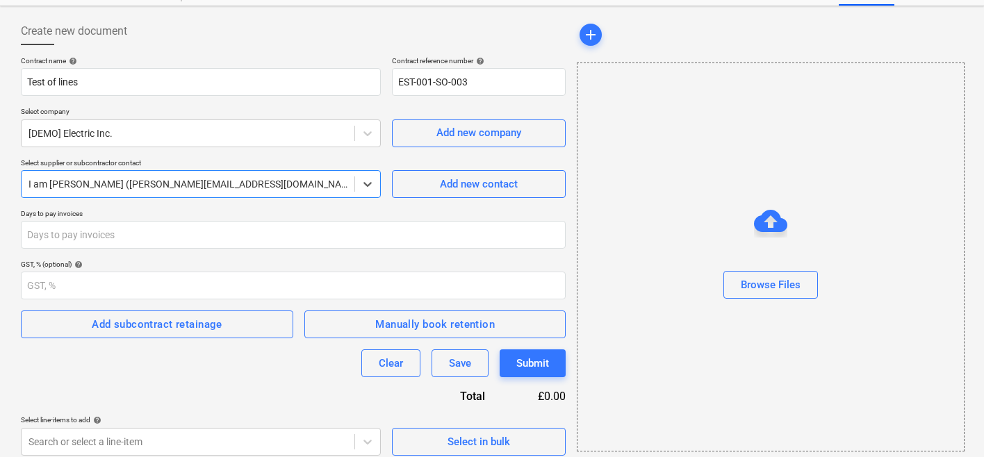
scroll to position [67, 0]
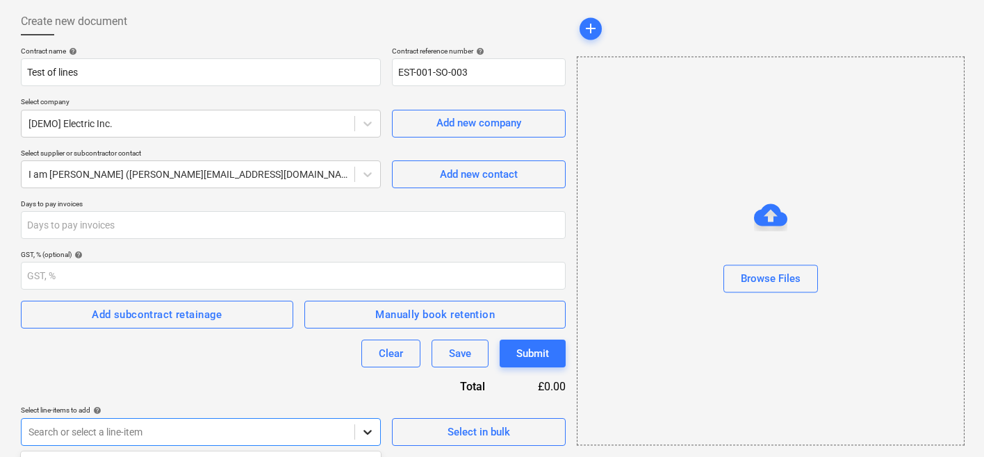
click at [357, 390] on body "Sales Projects Contacts Company Consolidated Invoices 9 Inbox 7 Resources forma…" at bounding box center [492, 161] width 984 height 457
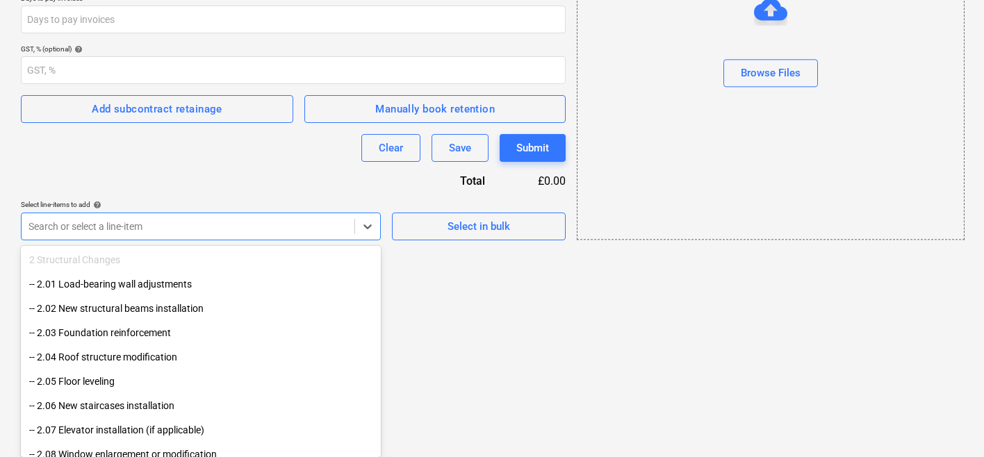
scroll to position [413, 0]
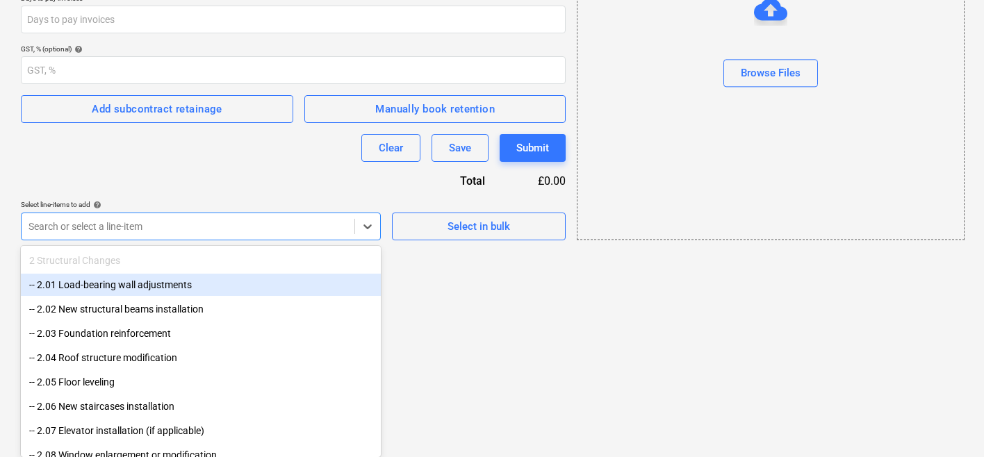
click at [172, 277] on div "-- 2.01 Load-bearing wall adjustments" at bounding box center [201, 285] width 360 height 22
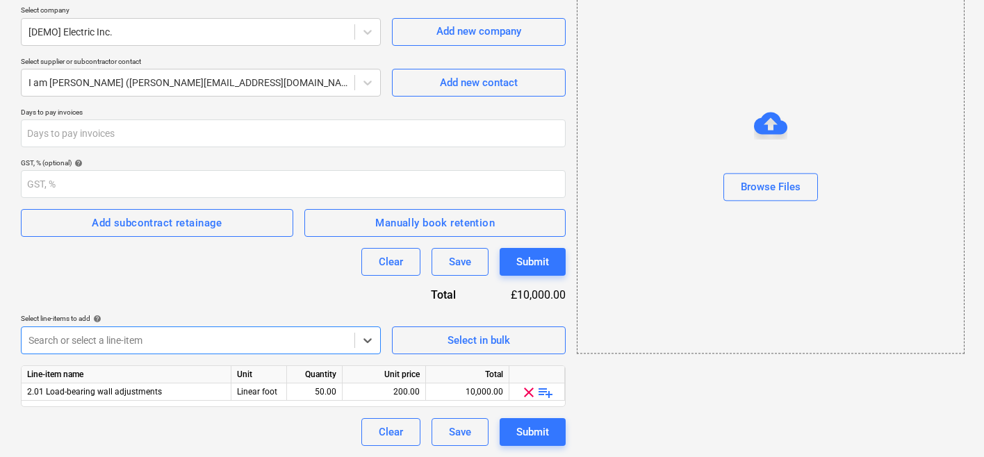
scroll to position [159, 0]
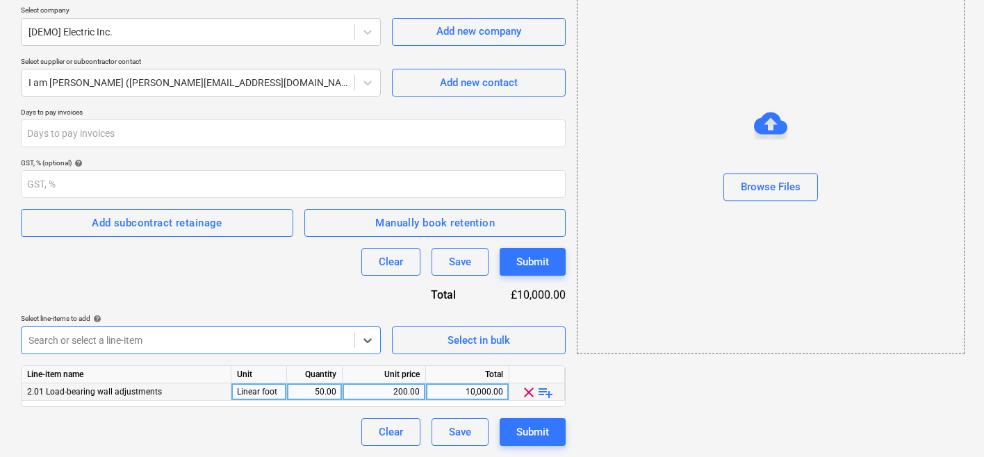
click at [548, 398] on span "playlist_add" at bounding box center [545, 392] width 17 height 17
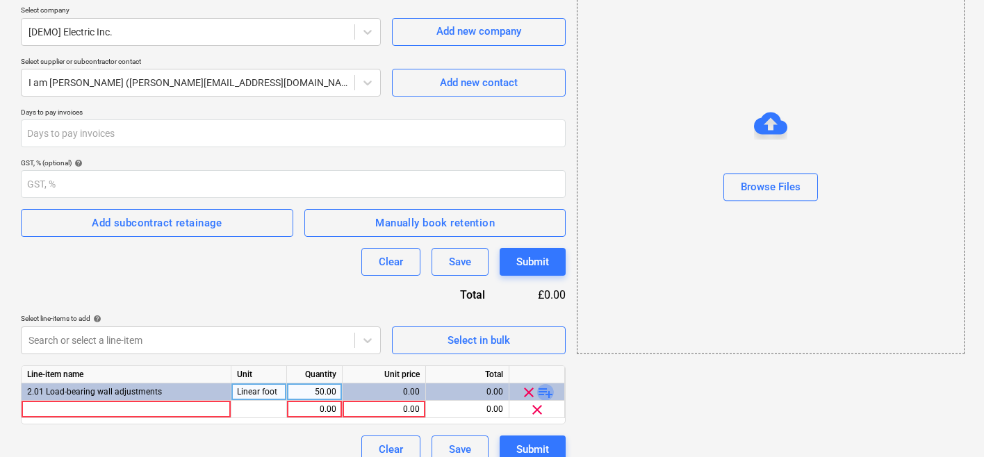
click at [548, 398] on span "playlist_add" at bounding box center [545, 392] width 17 height 17
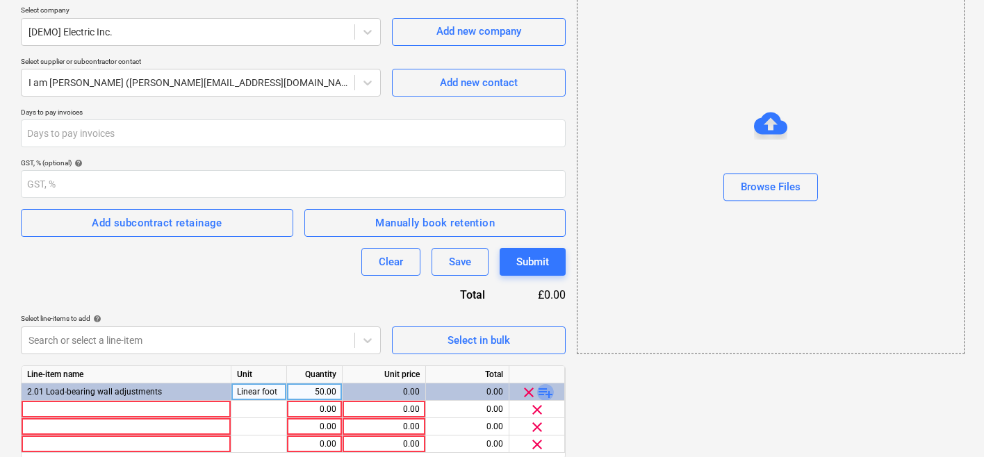
click at [548, 398] on span "playlist_add" at bounding box center [545, 392] width 17 height 17
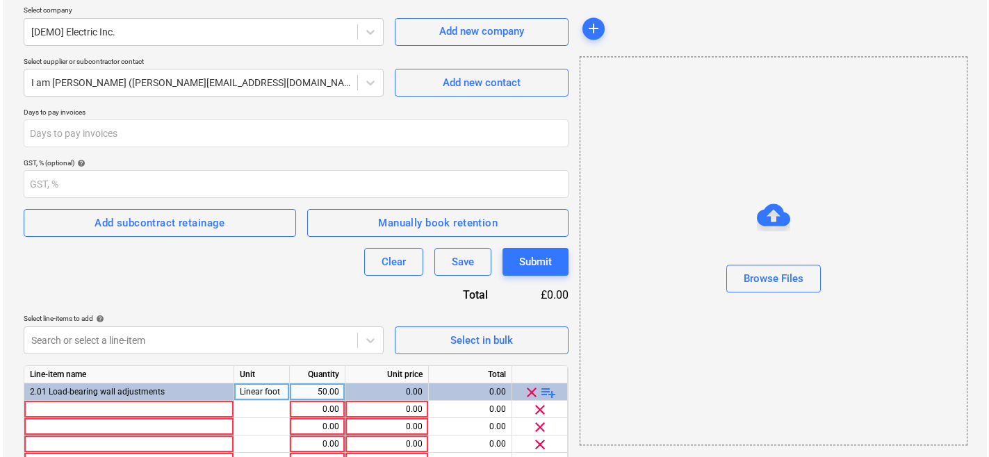
scroll to position [263, 0]
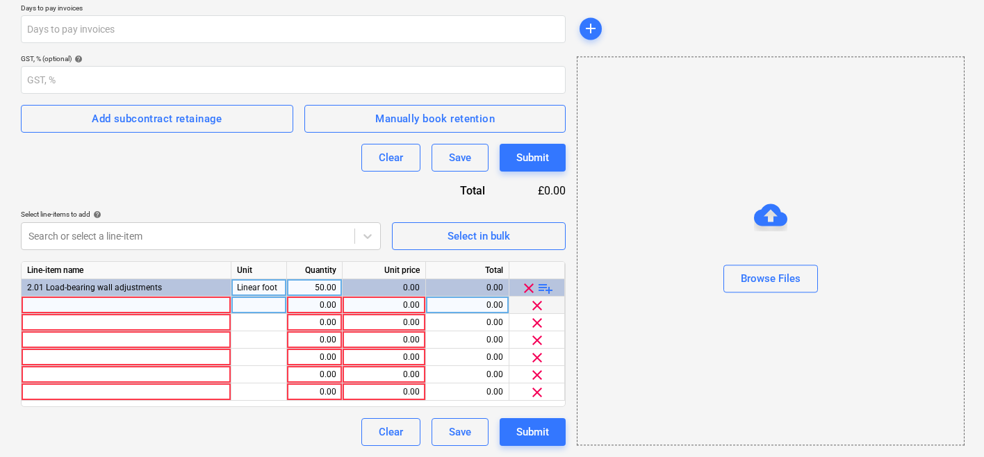
click at [166, 311] on div at bounding box center [127, 305] width 210 height 17
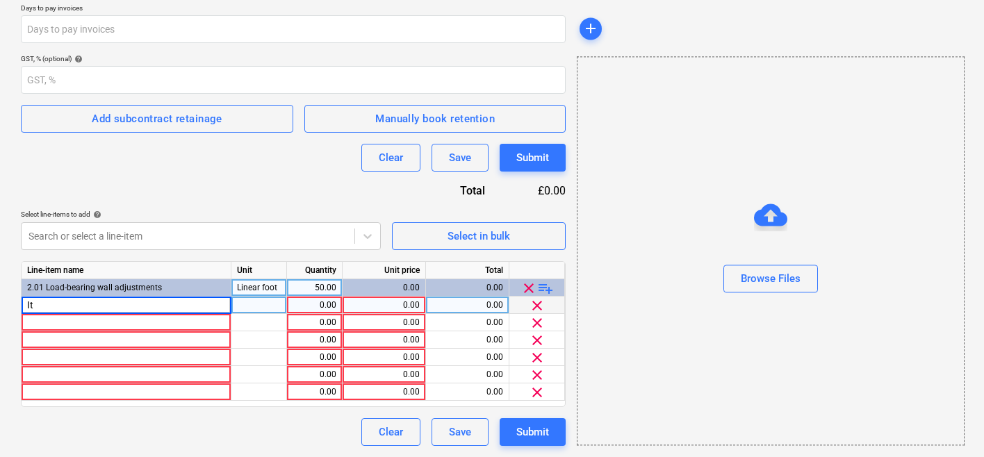
type input "I"
type input "B"
type input "Wall 1"
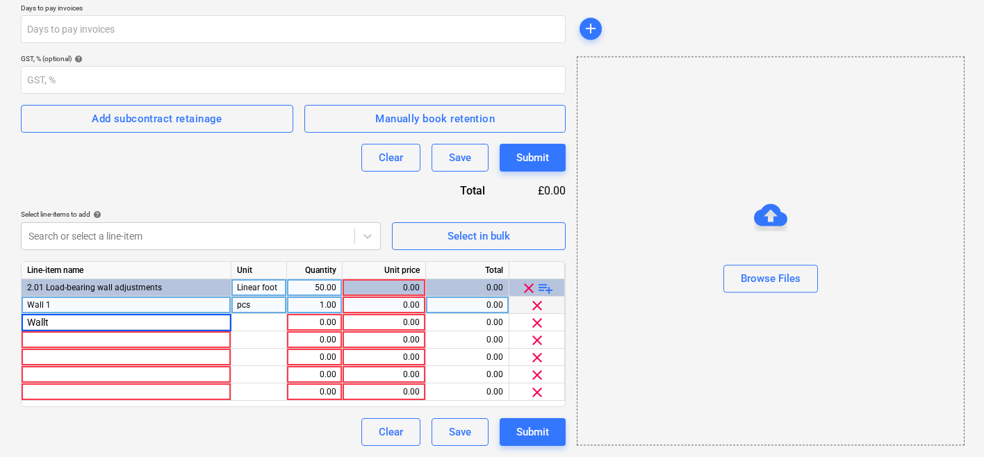
type input "Wallt 2"
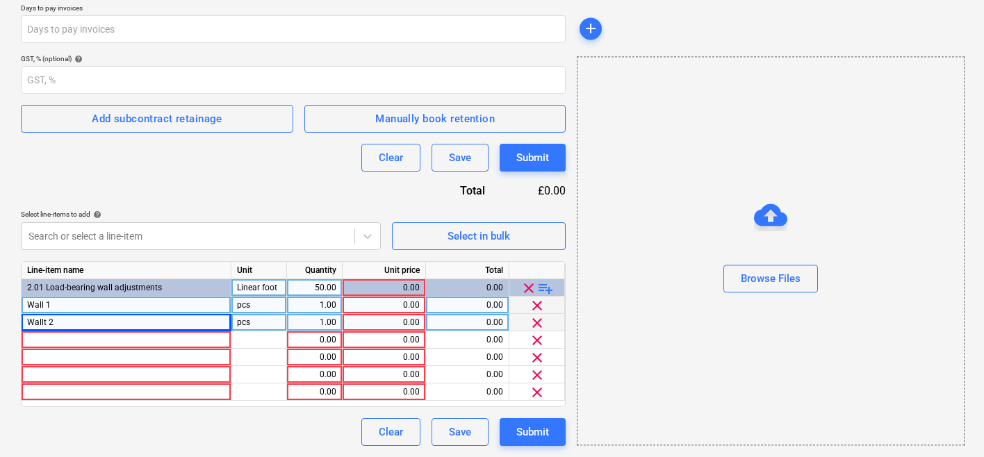
click at [85, 325] on div "Wallt 2" at bounding box center [127, 322] width 210 height 17
type input "Wall 2"
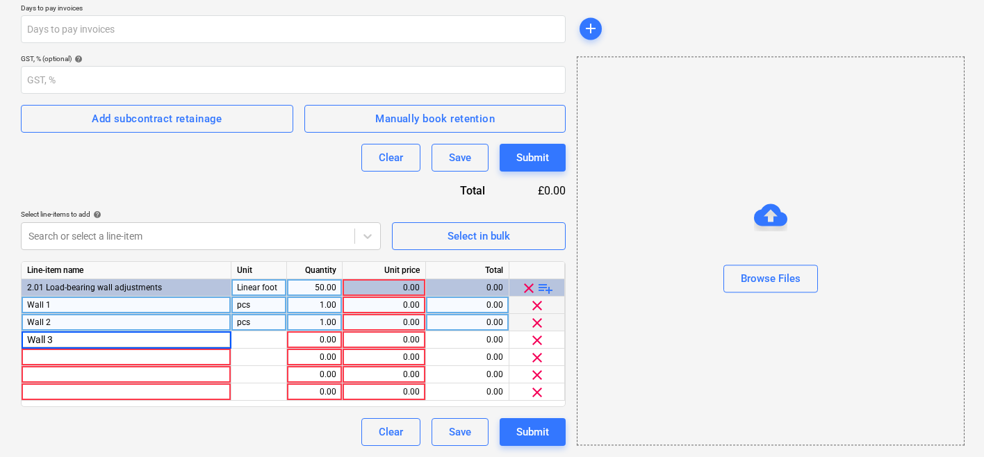
type input "Wall 3"
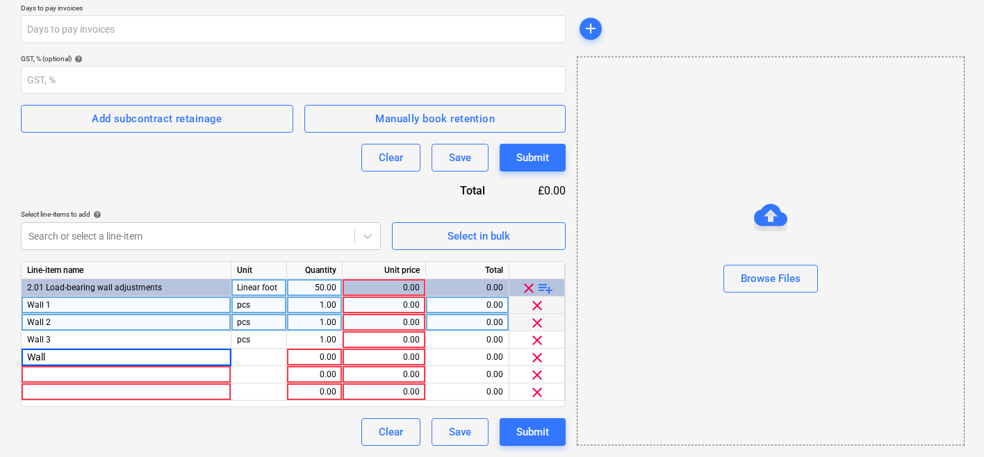
type input "Wall 4"
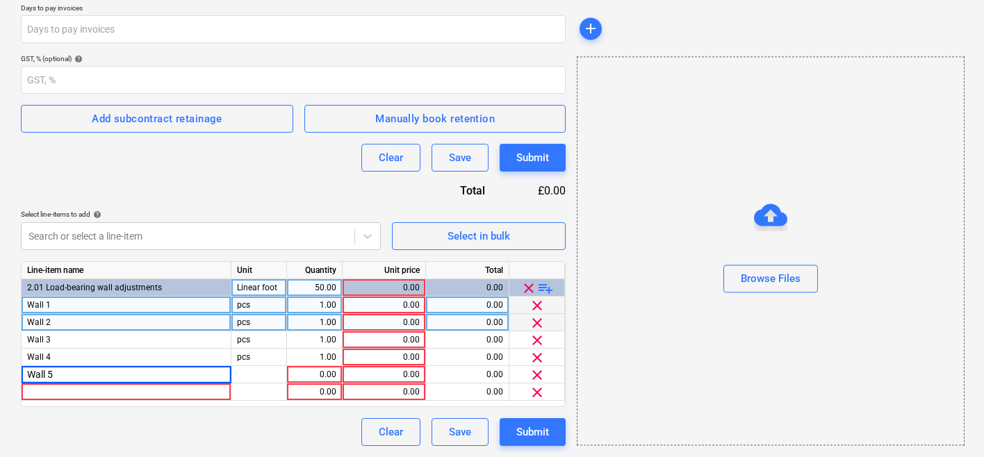
type input "Wall 5"
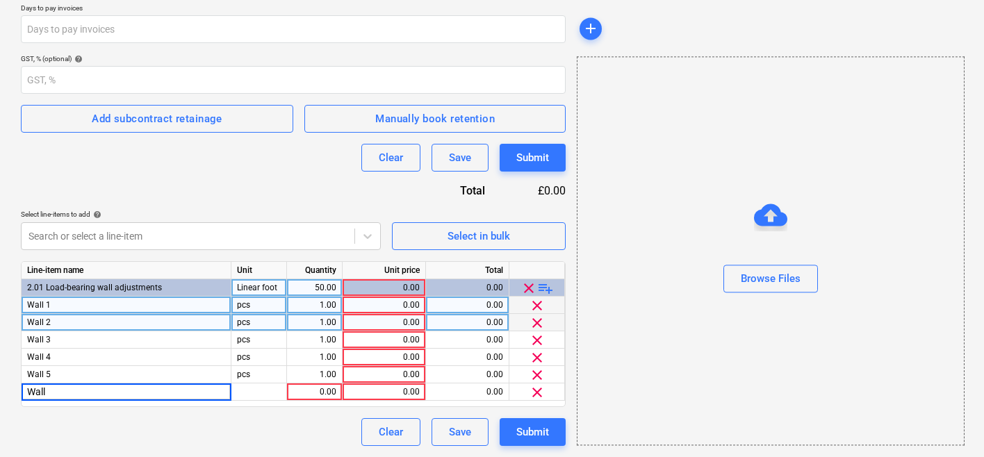
type input "Wall 6"
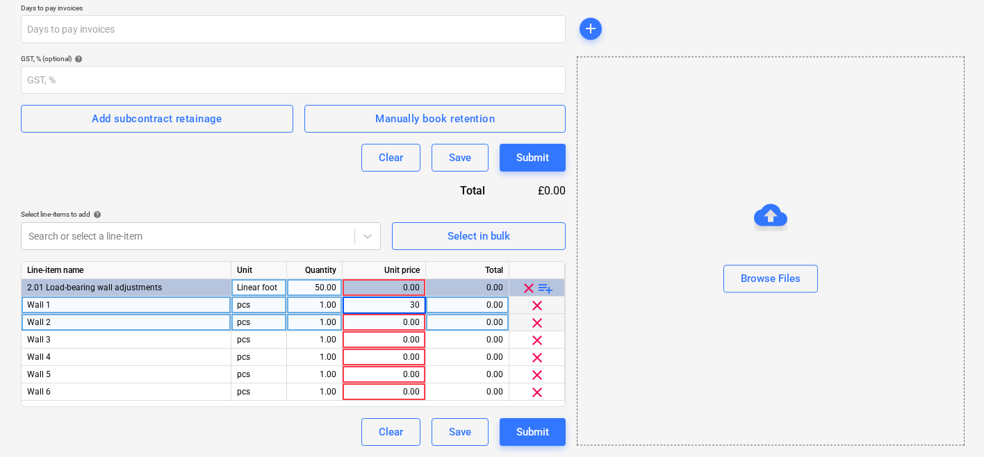
type input "300"
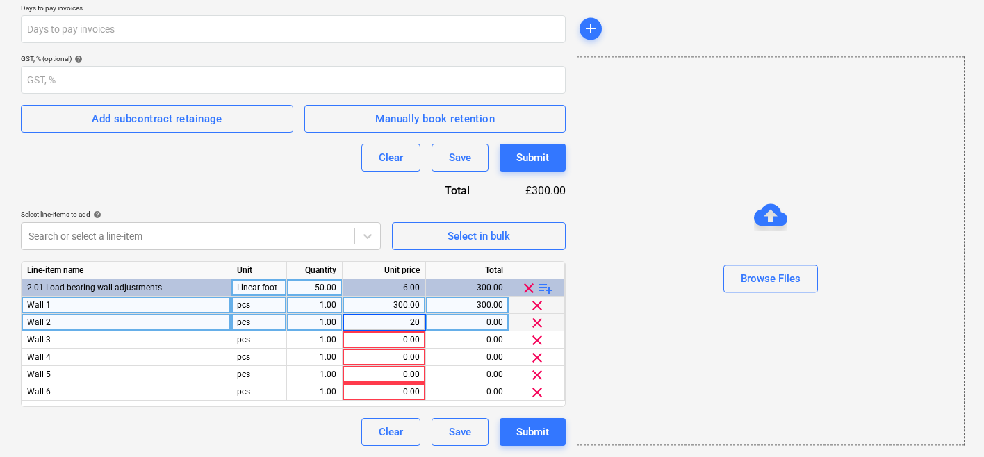
type input "200"
type input "300"
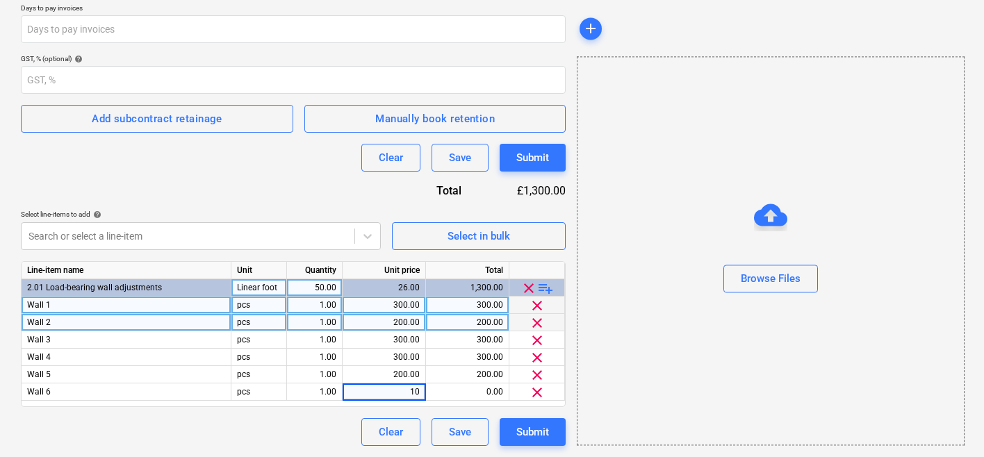
type input "100"
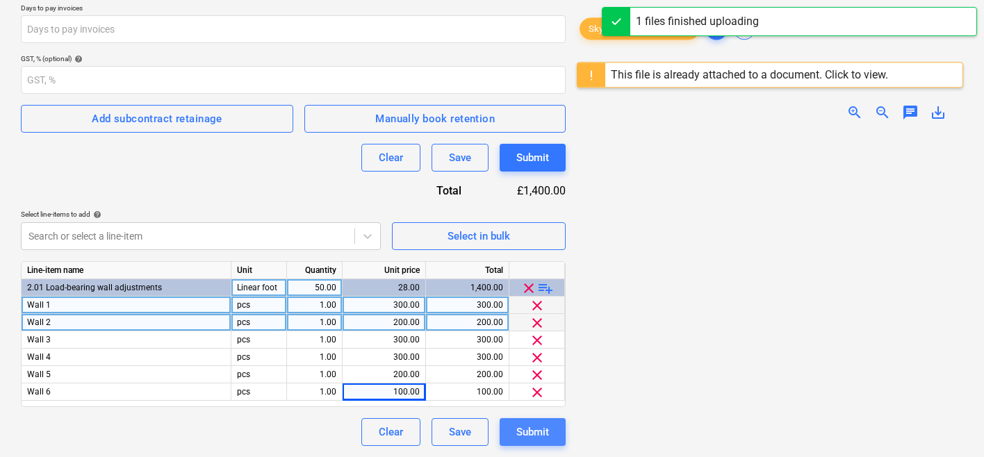
click at [550, 419] on button "Submit" at bounding box center [533, 433] width 66 height 28
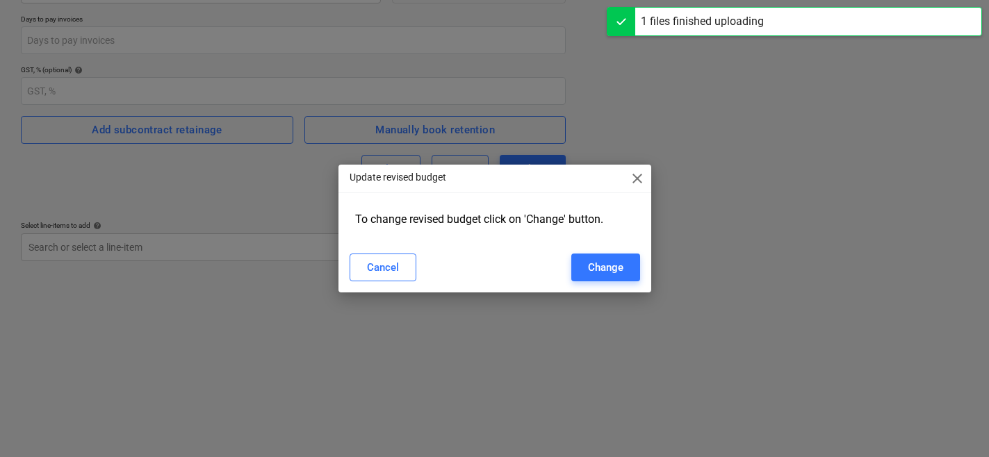
type input "EST-001-SO-003"
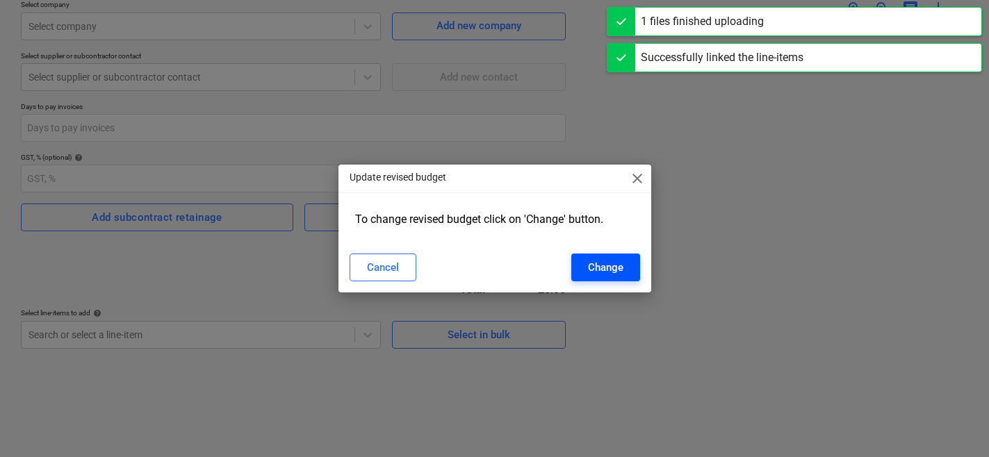
click at [608, 276] on div "Change" at bounding box center [605, 268] width 35 height 18
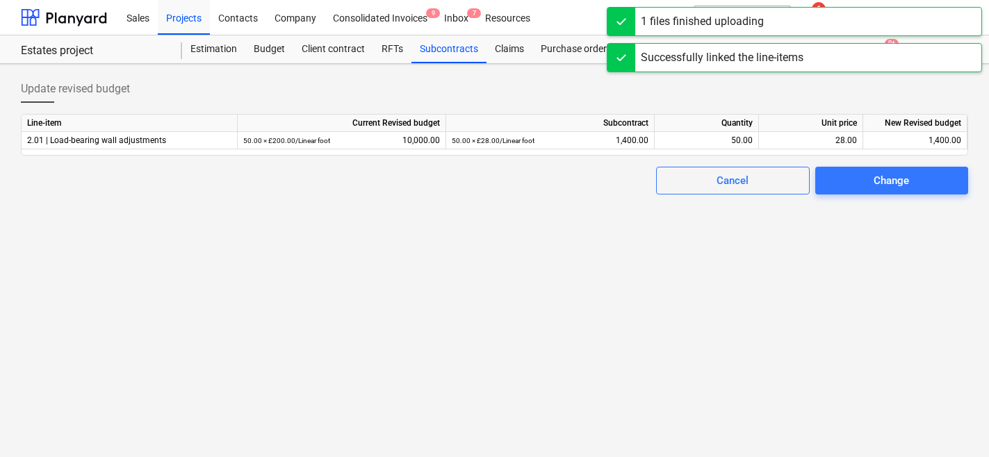
click at [439, 35] on div "Sales Projects Contacts Company Consolidated Invoices 9 Inbox 7 Resources forma…" at bounding box center [494, 17] width 989 height 35
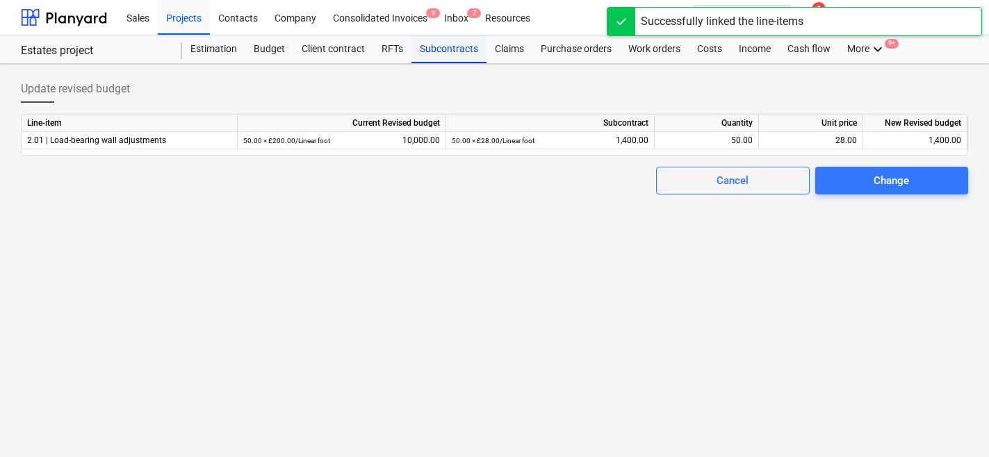
click at [434, 43] on div "Subcontracts" at bounding box center [449, 49] width 75 height 28
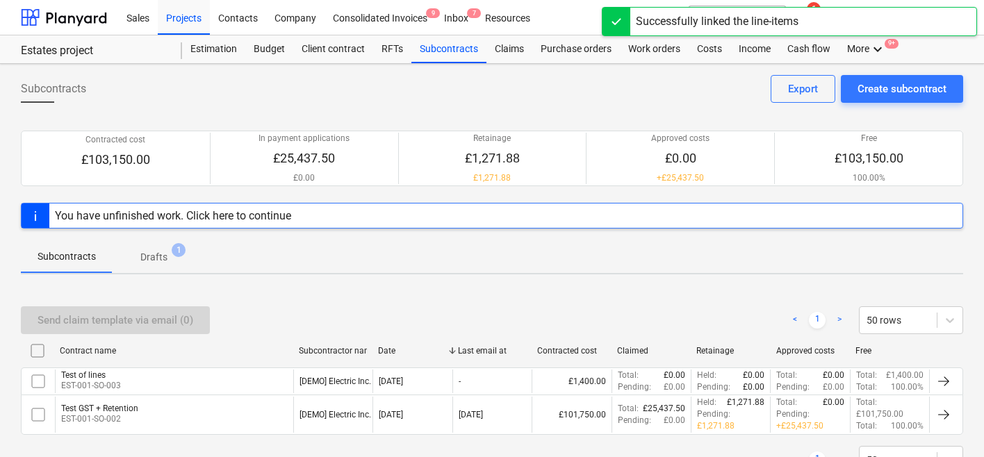
scroll to position [59, 0]
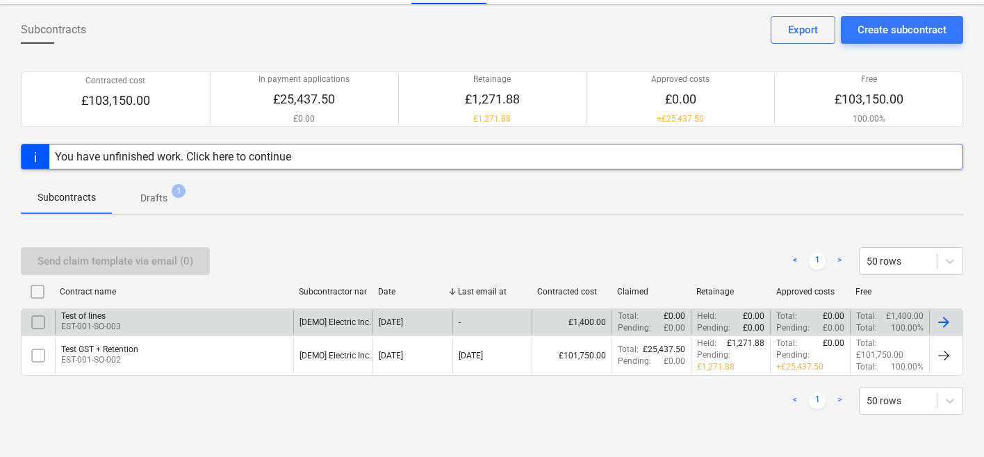
click at [159, 316] on div "Test of lines EST-001-SO-003" at bounding box center [174, 323] width 238 height 24
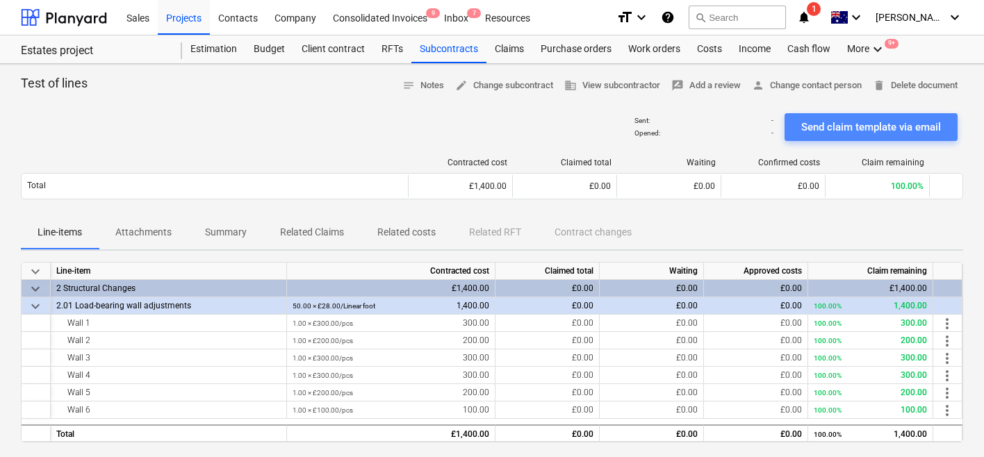
click at [805, 137] on button "Send claim template via email" at bounding box center [871, 127] width 173 height 28
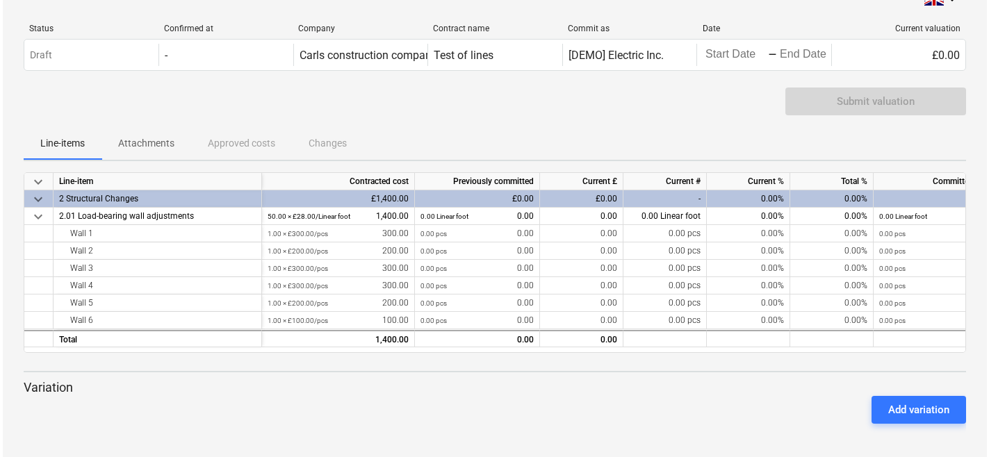
scroll to position [19, 0]
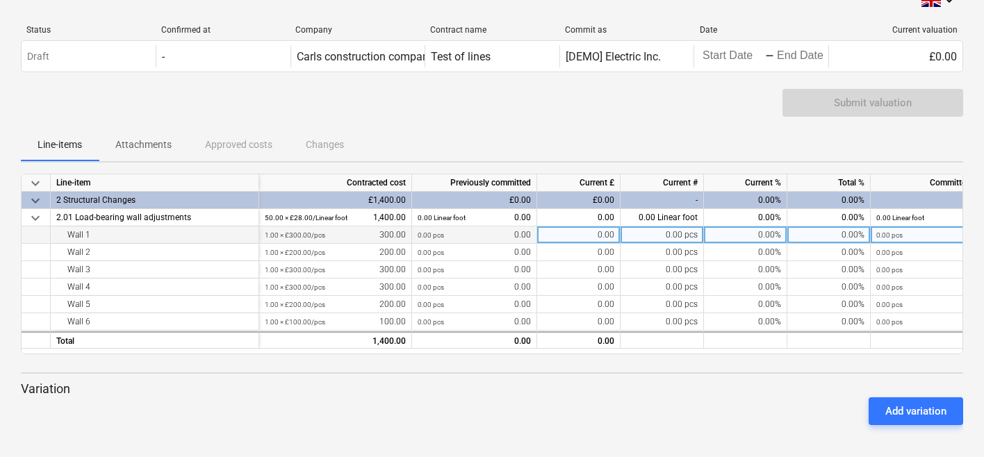
click at [750, 237] on div "0.00%" at bounding box center [745, 235] width 83 height 17
type input "0"
type input "40"
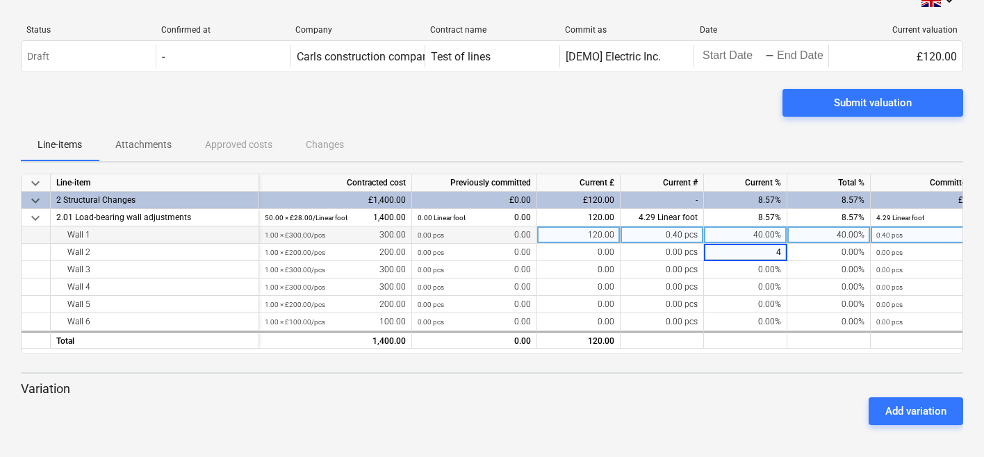
type input "40"
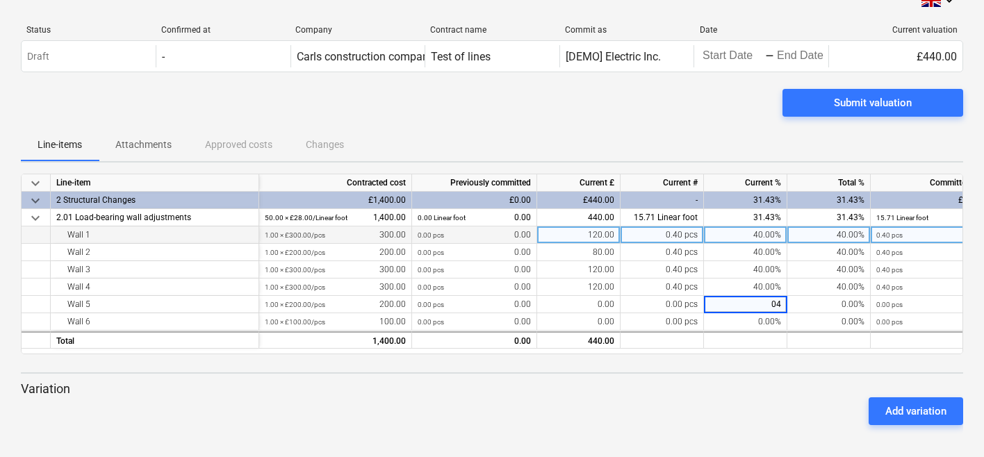
type input "0"
type input "40"
click at [690, 124] on div "Submit valuation" at bounding box center [492, 108] width 943 height 39
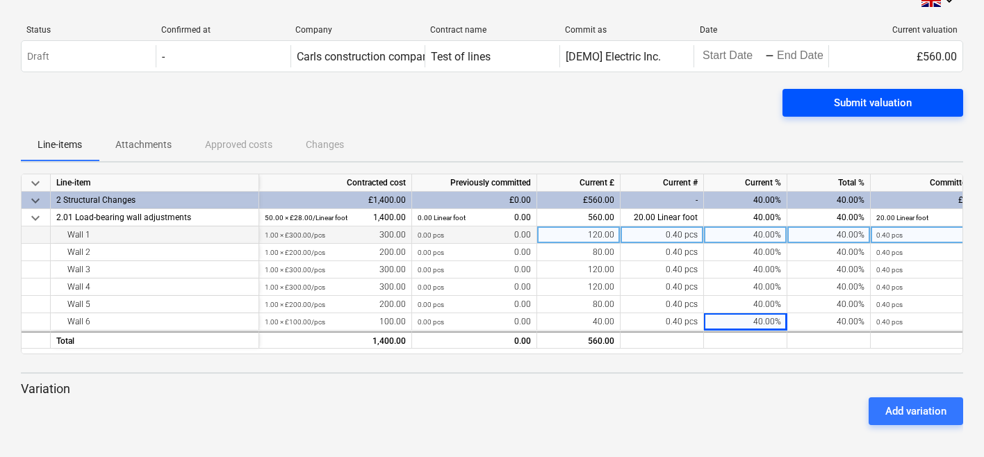
click at [877, 111] on div "Submit valuation" at bounding box center [873, 103] width 78 height 18
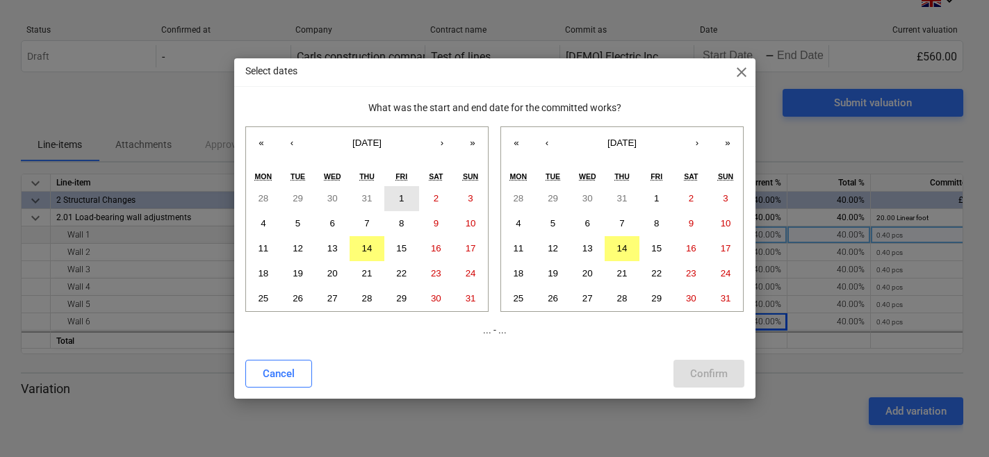
click at [407, 204] on button "1" at bounding box center [401, 198] width 35 height 25
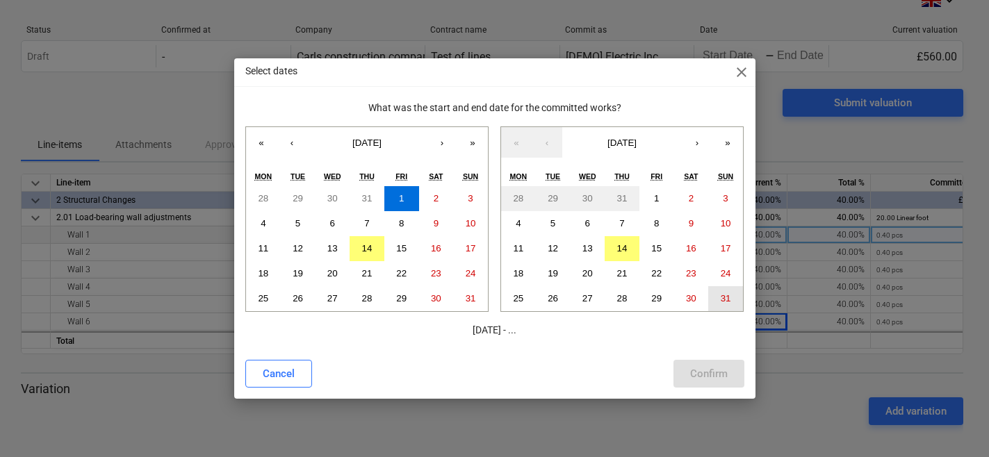
click at [726, 300] on abbr "31" at bounding box center [726, 298] width 10 height 10
click at [701, 374] on div "Confirm" at bounding box center [709, 374] width 38 height 18
